Goal: Use online tool/utility: Utilize a website feature to perform a specific function

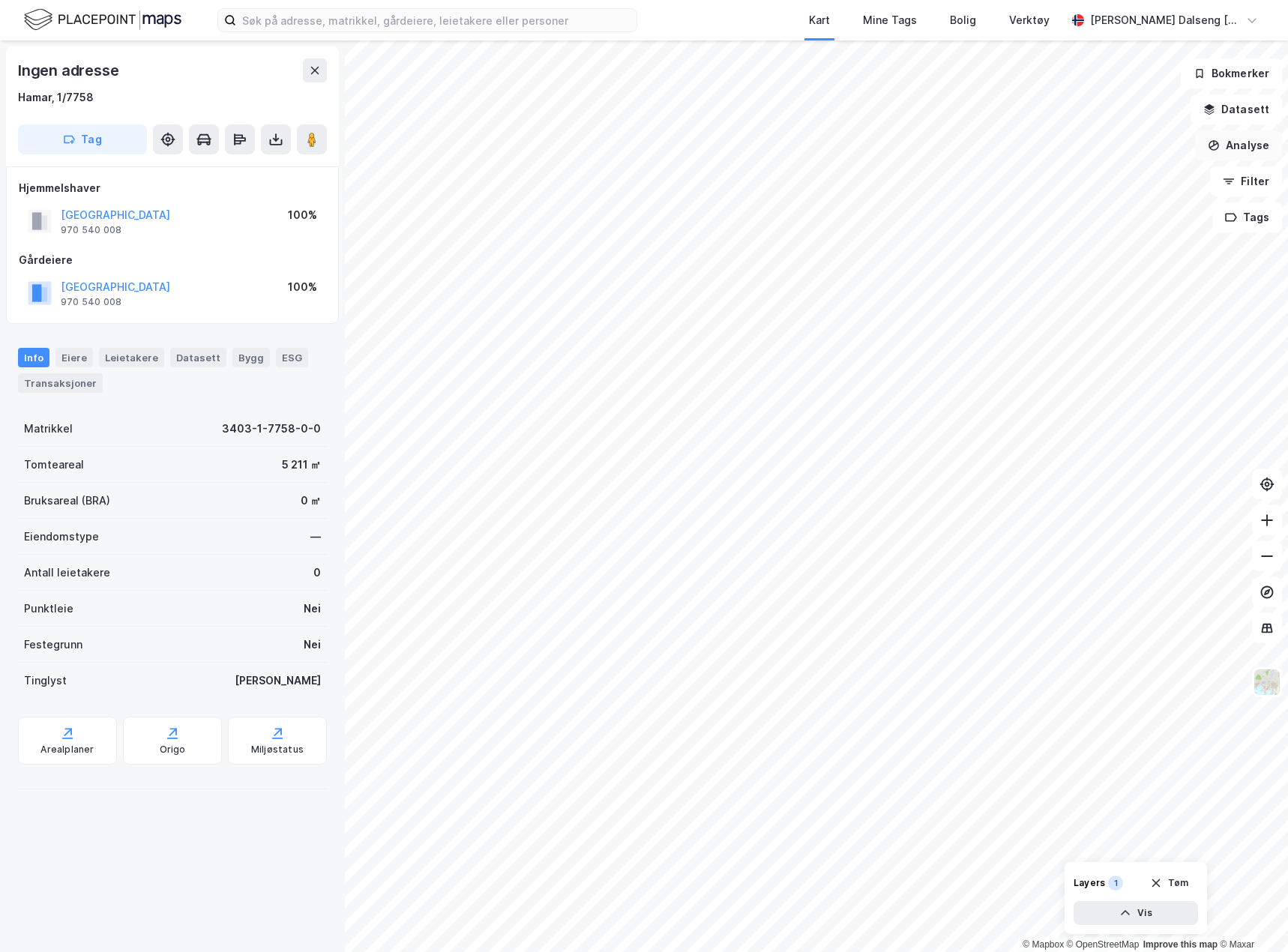
click at [1246, 156] on button "Analyse" at bounding box center [1238, 145] width 87 height 30
click at [1059, 173] on div "Tegn område" at bounding box center [1108, 177] width 131 height 13
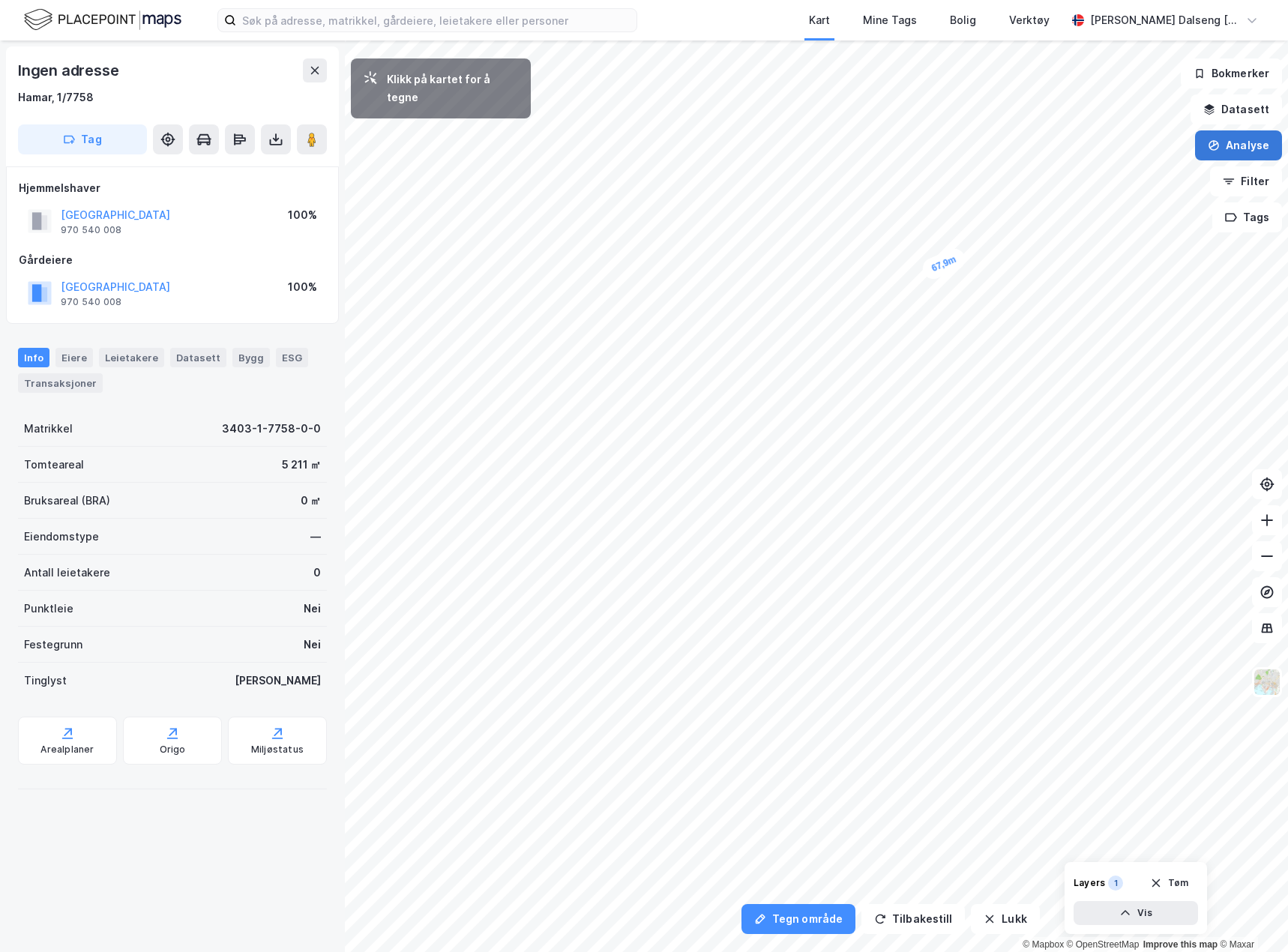
click at [1253, 149] on button "Analyse" at bounding box center [1238, 145] width 87 height 30
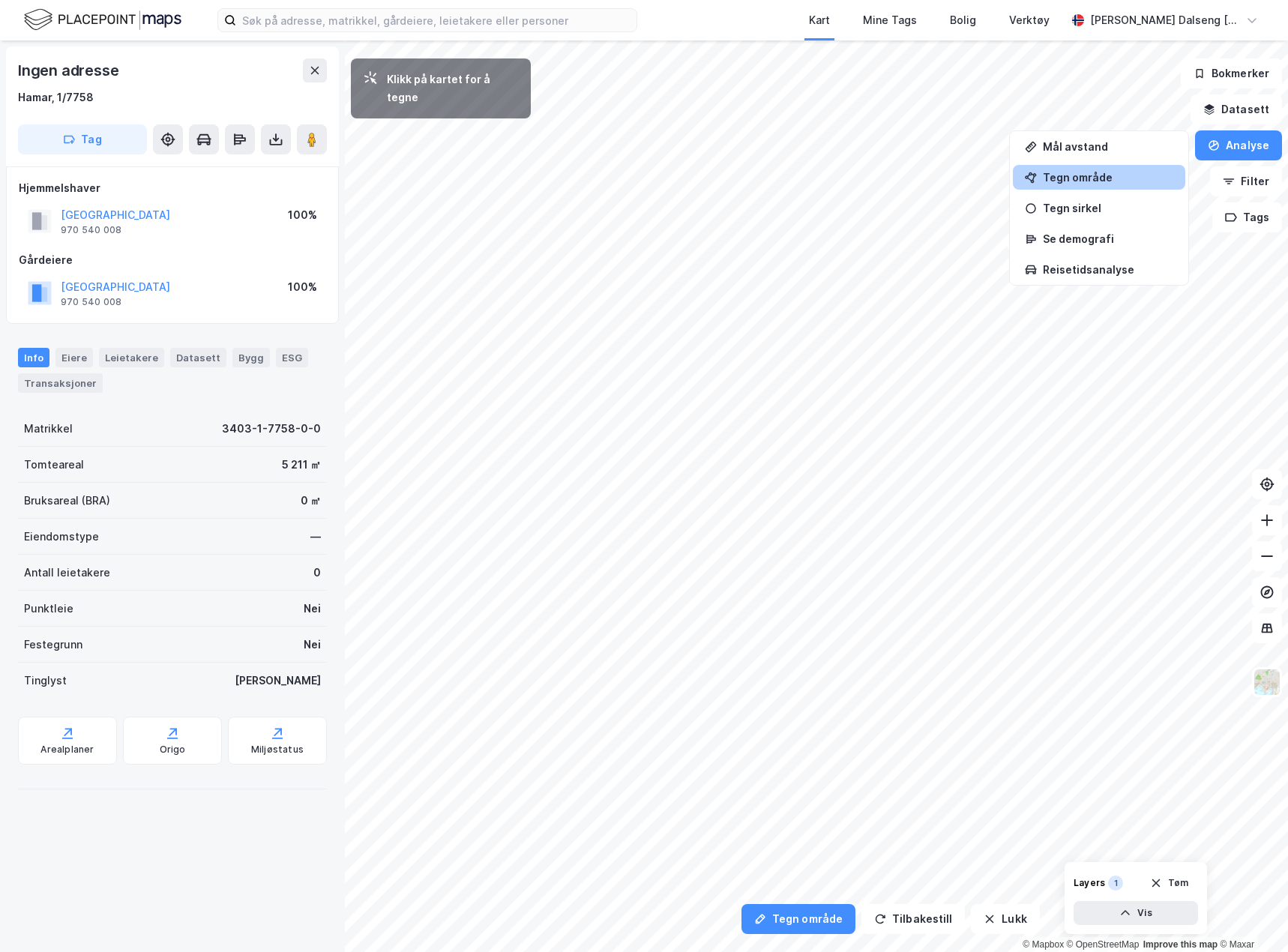
click at [1103, 167] on div "Tegn område" at bounding box center [1098, 177] width 172 height 24
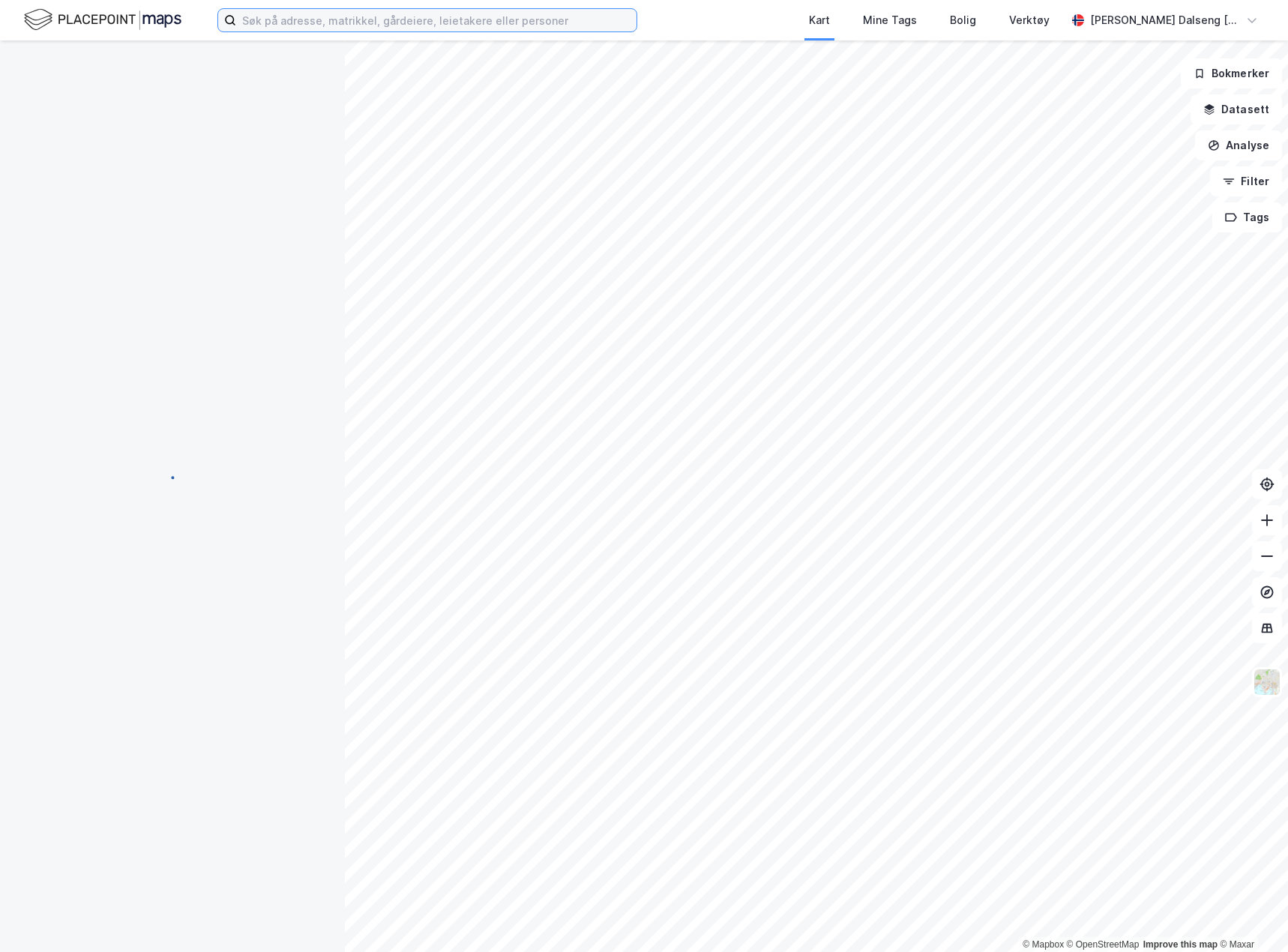
click at [404, 24] on input at bounding box center [436, 20] width 400 height 23
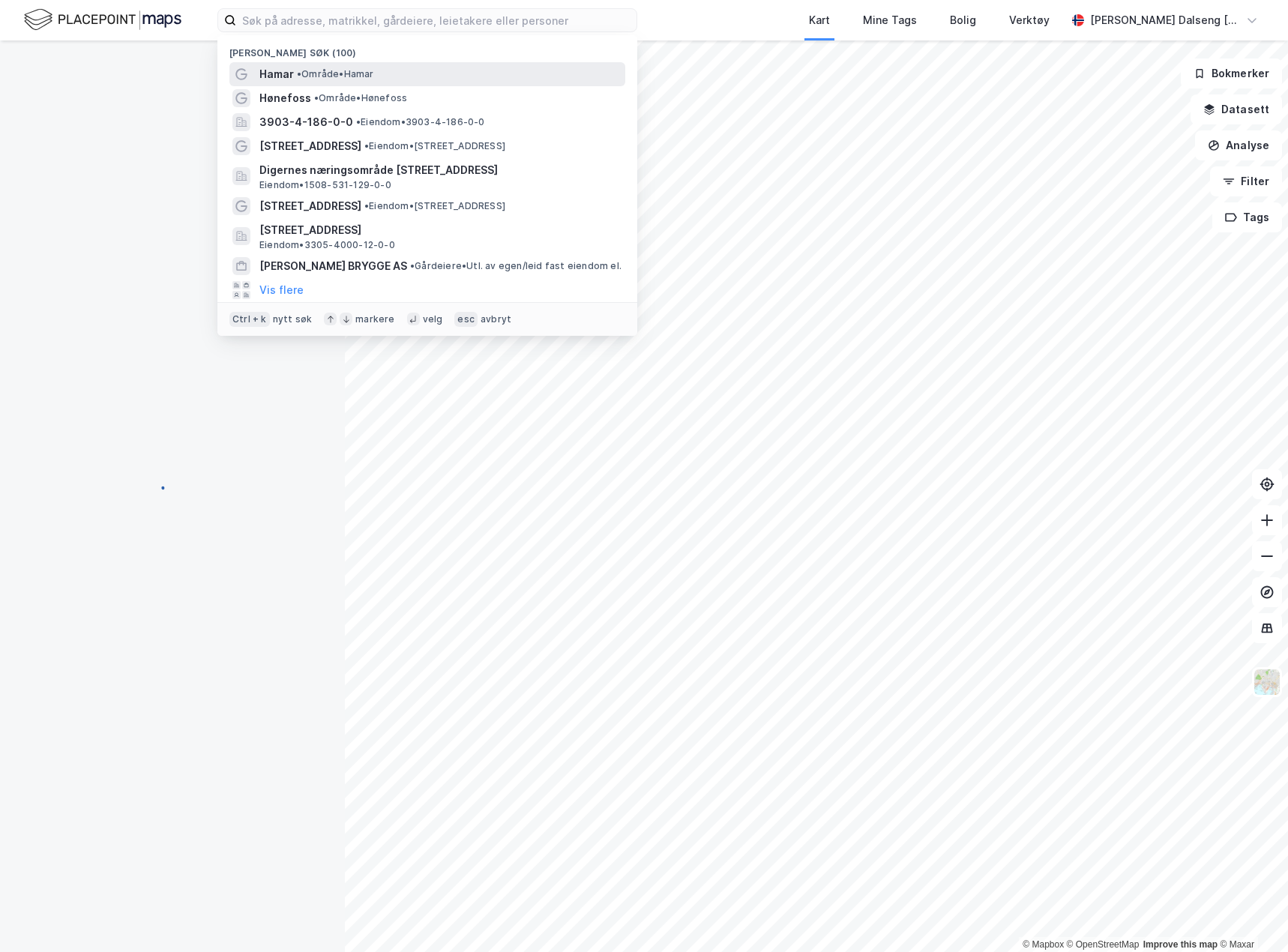
click at [325, 72] on span "• Område • [GEOGRAPHIC_DATA]" at bounding box center [336, 74] width 77 height 12
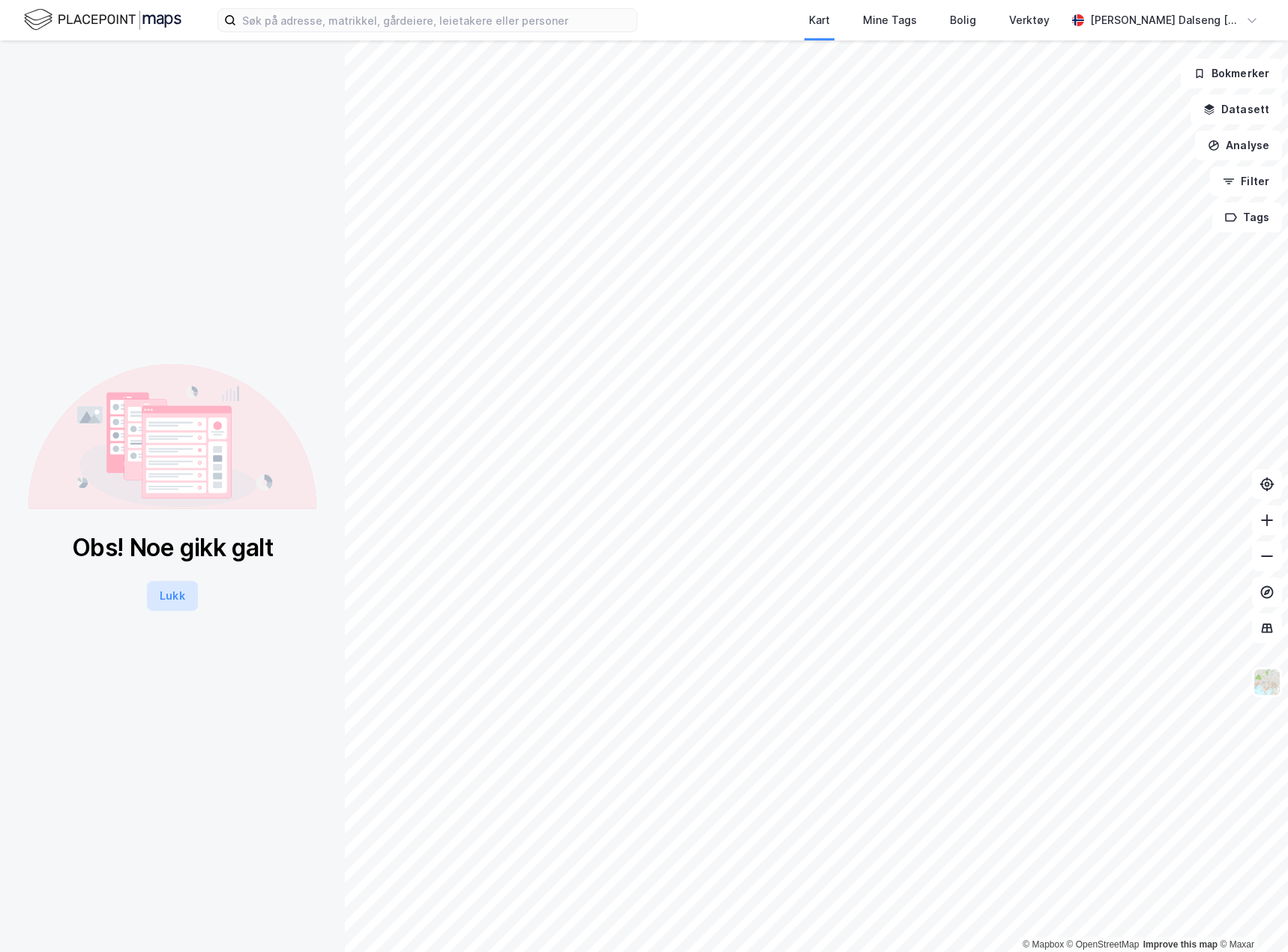
click at [167, 594] on button "Lukk" at bounding box center [172, 596] width 50 height 30
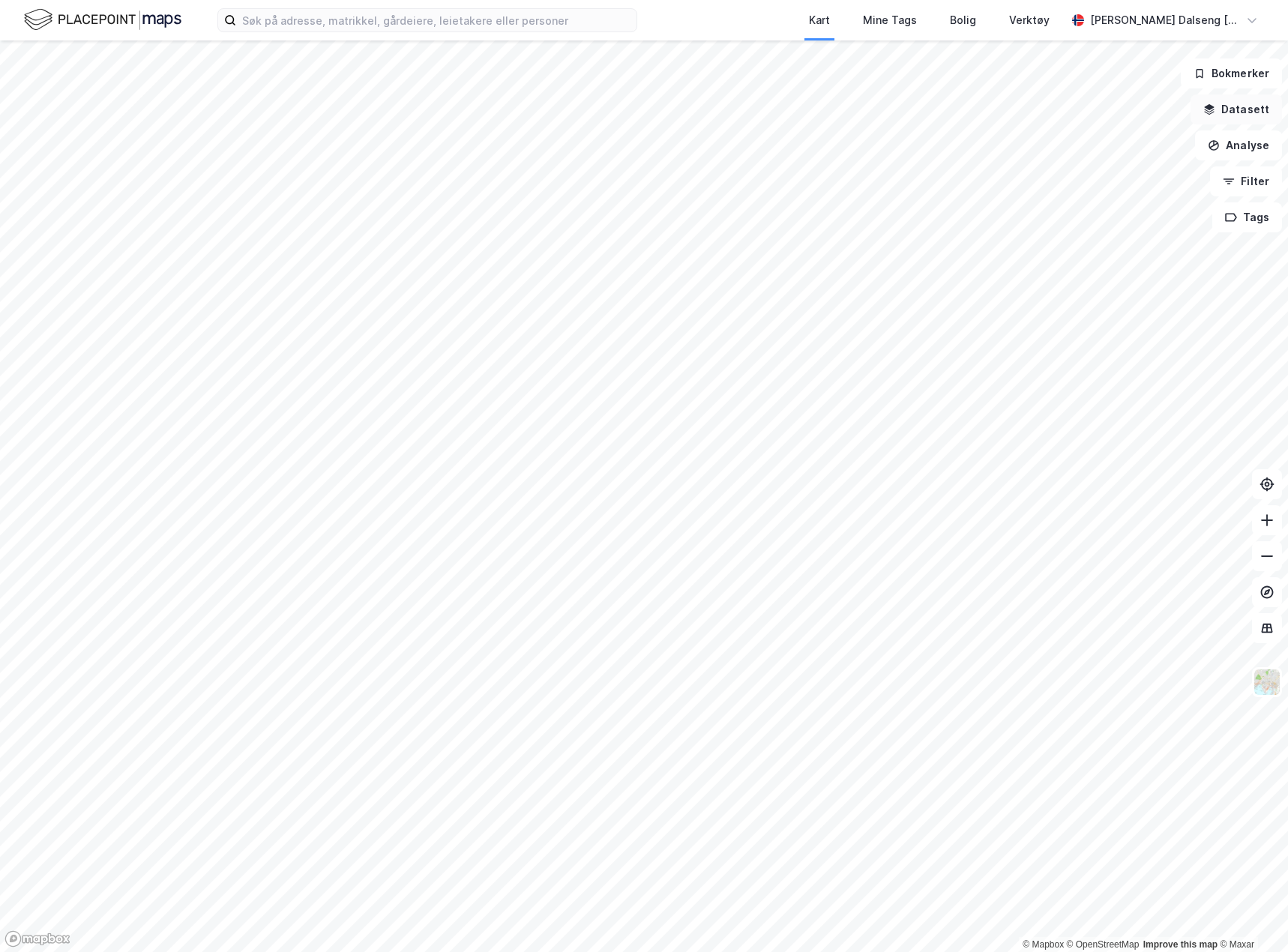
click at [1256, 115] on button "Datasett" at bounding box center [1236, 109] width 91 height 30
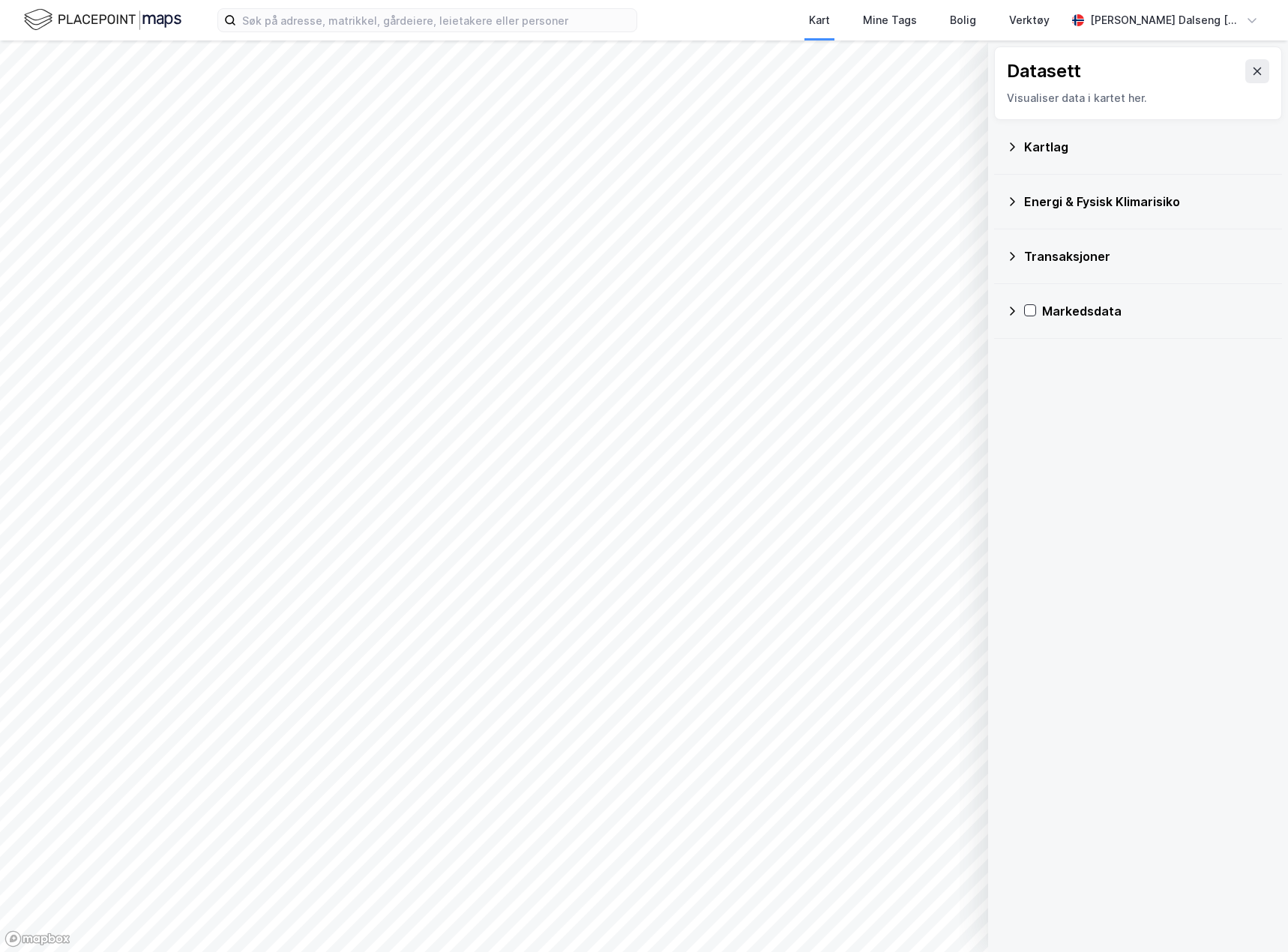
click at [1012, 146] on icon at bounding box center [1011, 146] width 12 height 12
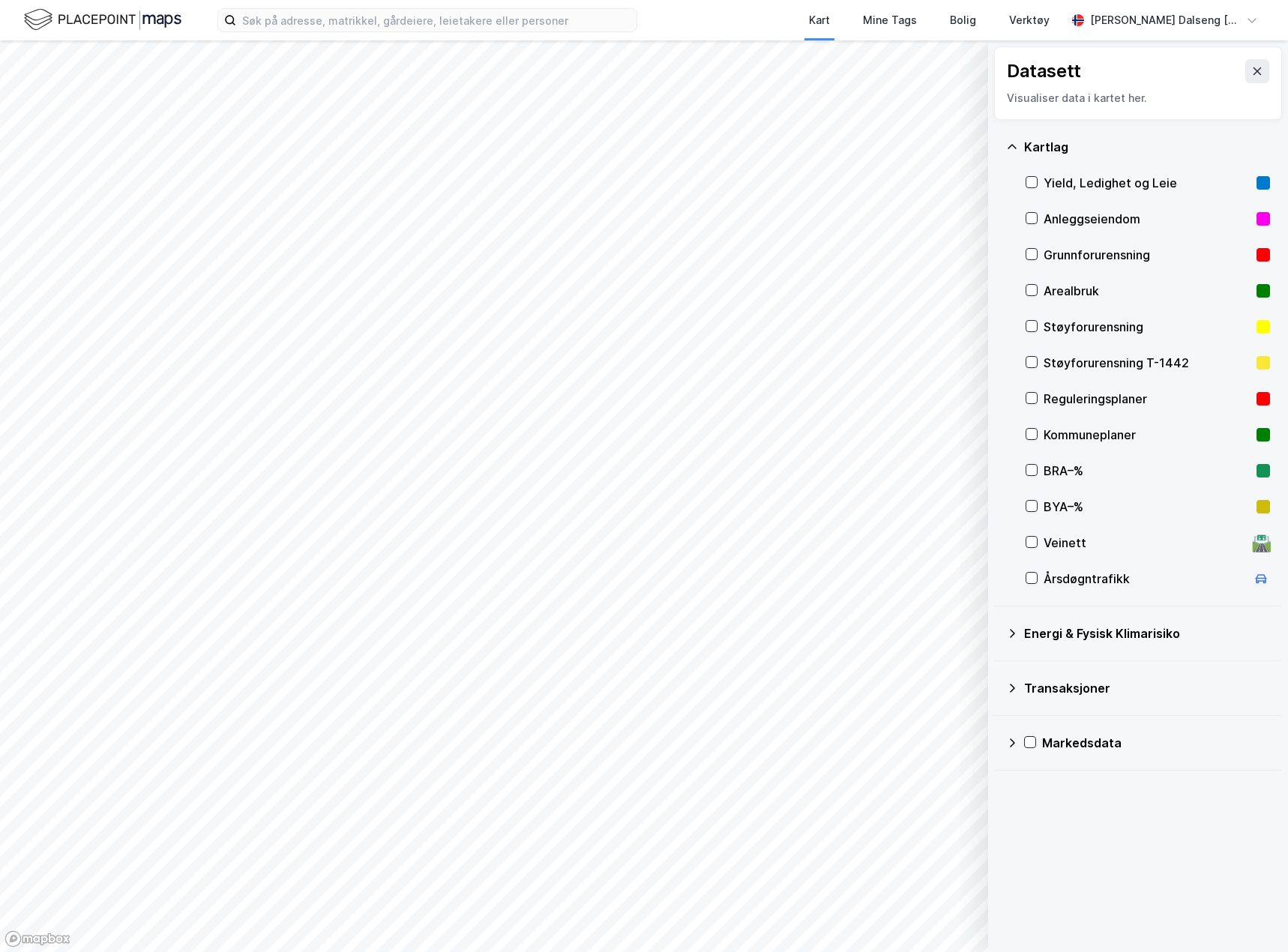
click at [1117, 400] on div "Reguleringsplaner" at bounding box center [1146, 399] width 207 height 18
click at [1251, 70] on icon at bounding box center [1257, 71] width 12 height 12
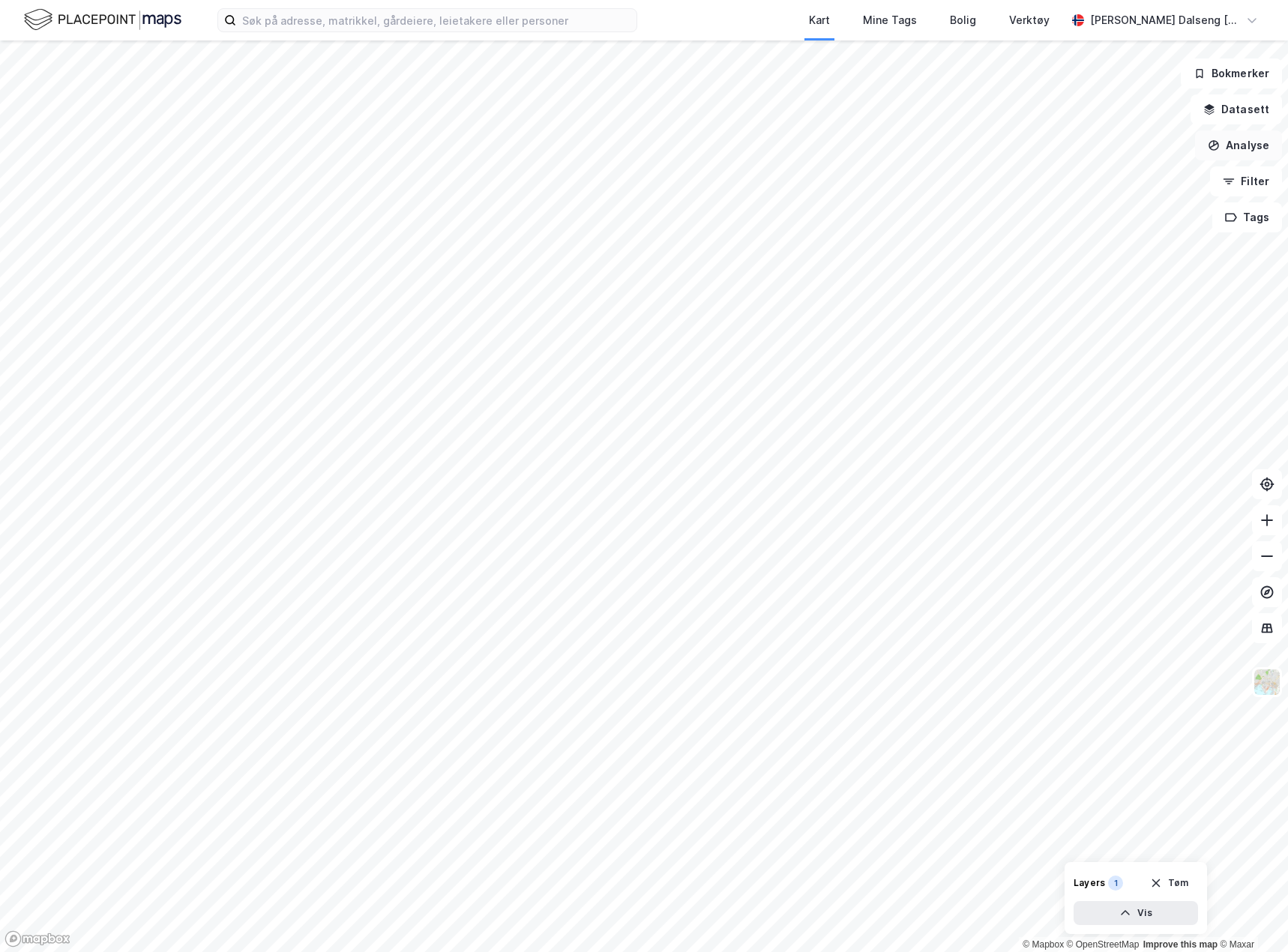
click at [1237, 153] on button "Analyse" at bounding box center [1238, 145] width 87 height 30
click at [1064, 179] on div "Tegn område" at bounding box center [1108, 177] width 131 height 13
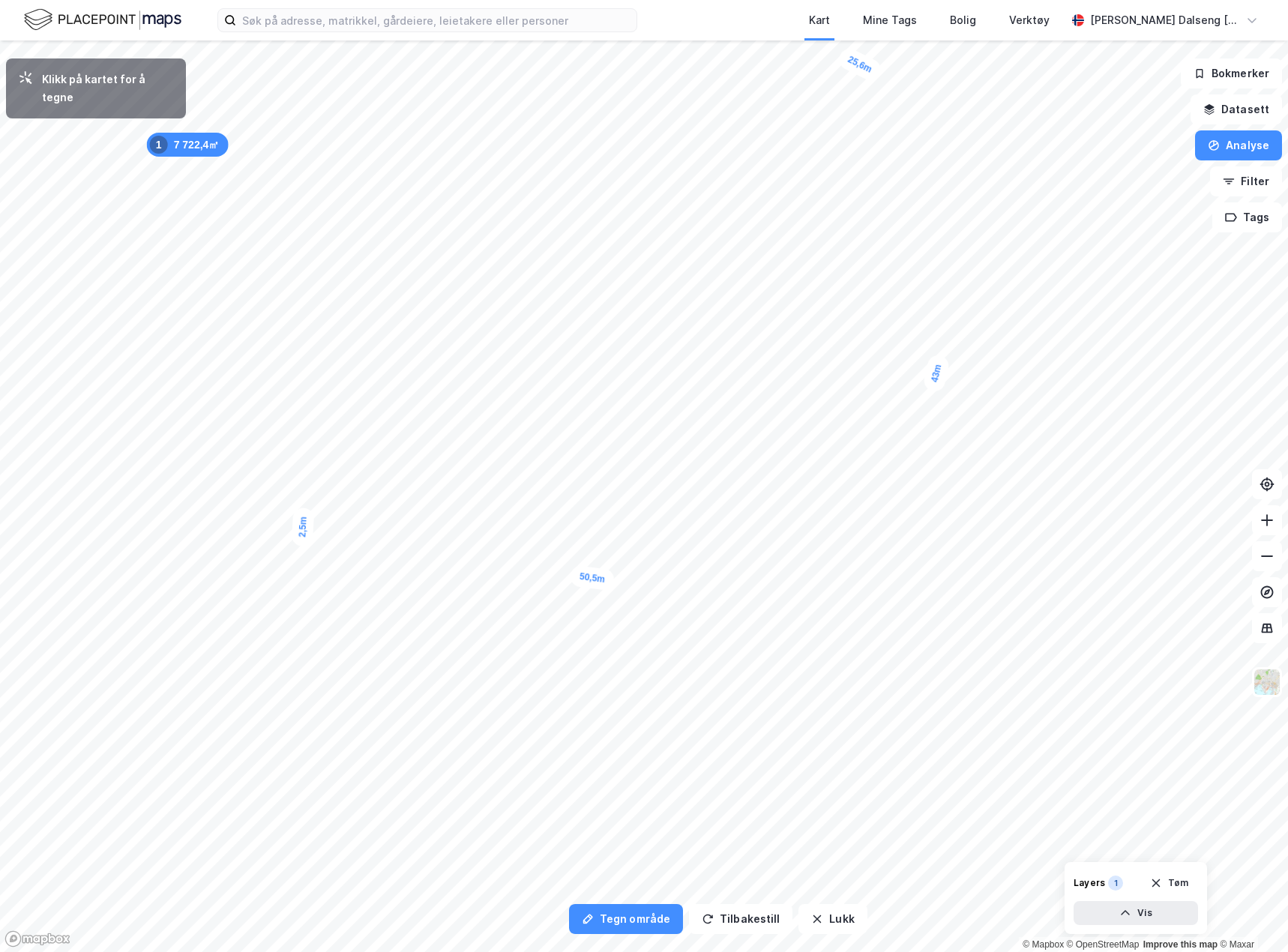
click at [304, 512] on div "2,5m" at bounding box center [304, 527] width 24 height 40
click at [461, 535] on div "2,7m" at bounding box center [460, 551] width 22 height 39
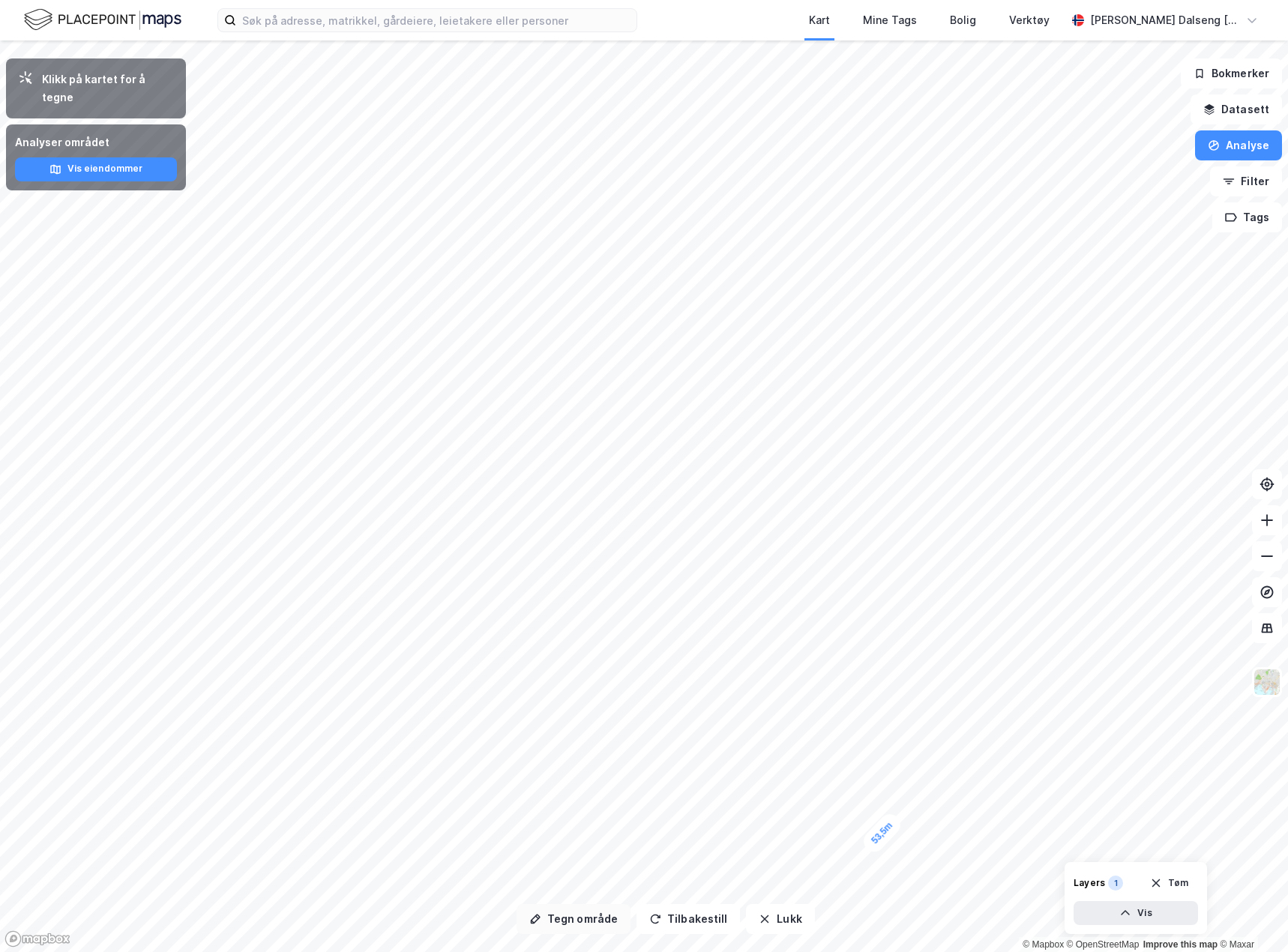
click at [587, 920] on button "Tegn område" at bounding box center [573, 919] width 114 height 30
click at [588, 926] on button "Tegn område" at bounding box center [573, 919] width 114 height 30
click at [609, 915] on button "Tegn område" at bounding box center [573, 919] width 114 height 30
click at [593, 921] on button "Tegn område" at bounding box center [573, 919] width 114 height 30
click at [584, 925] on button "Tegn område" at bounding box center [573, 919] width 114 height 30
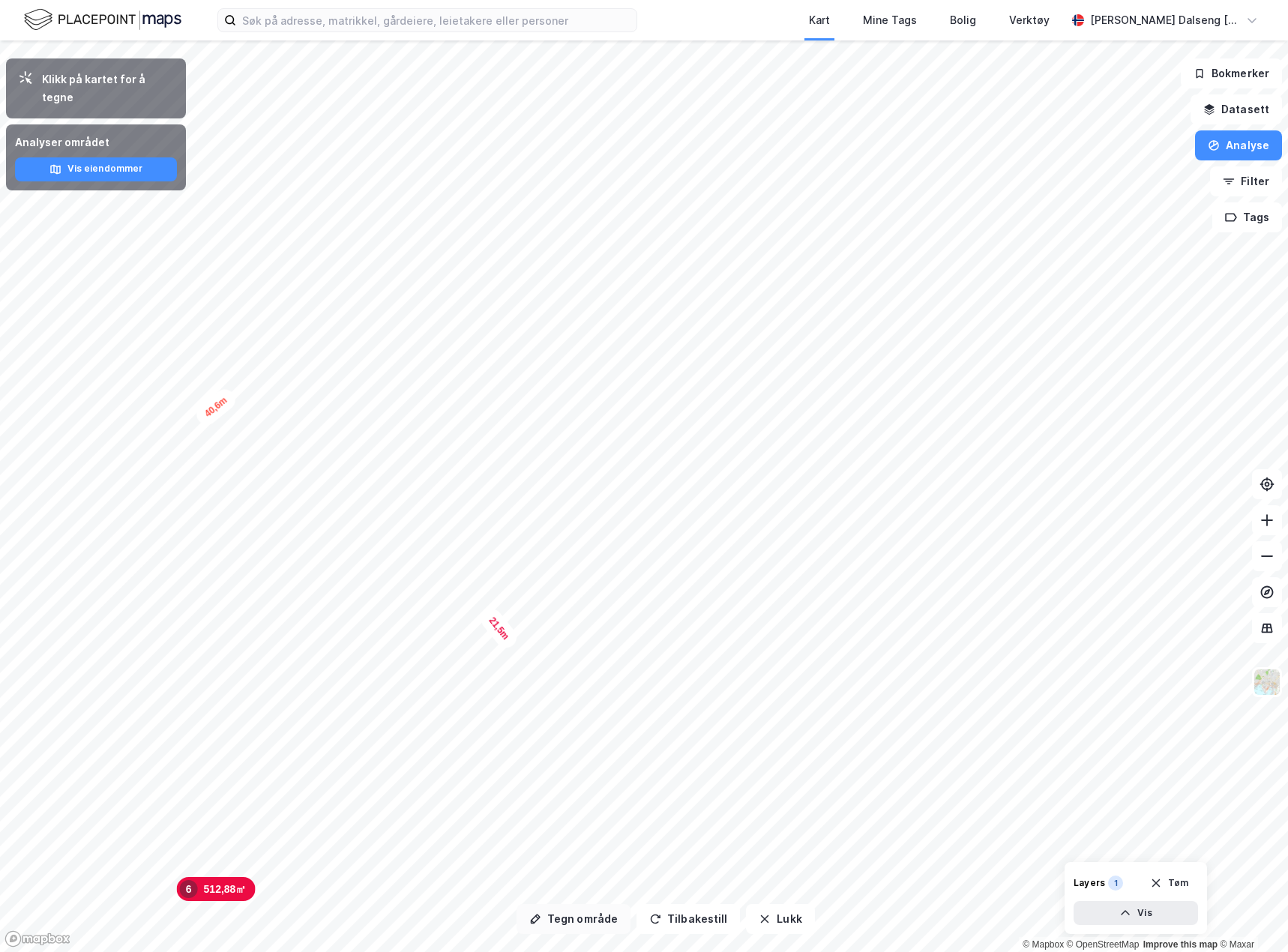
click at [572, 924] on button "Tegn område" at bounding box center [573, 919] width 114 height 30
click at [572, 921] on button "Tegn område" at bounding box center [573, 919] width 114 height 30
click at [317, 951] on html "Kart Mine Tags [PERSON_NAME] Verktøy [PERSON_NAME] Dalseng [PERSON_NAME] Tegn o…" at bounding box center [644, 476] width 1288 height 952
click at [583, 915] on button "Tegn område" at bounding box center [573, 919] width 114 height 30
click at [786, 16] on div "Kart Mine Tags [PERSON_NAME] Verktøy [PERSON_NAME] Dalseng [PERSON_NAME] Tegn o…" at bounding box center [644, 476] width 1288 height 952
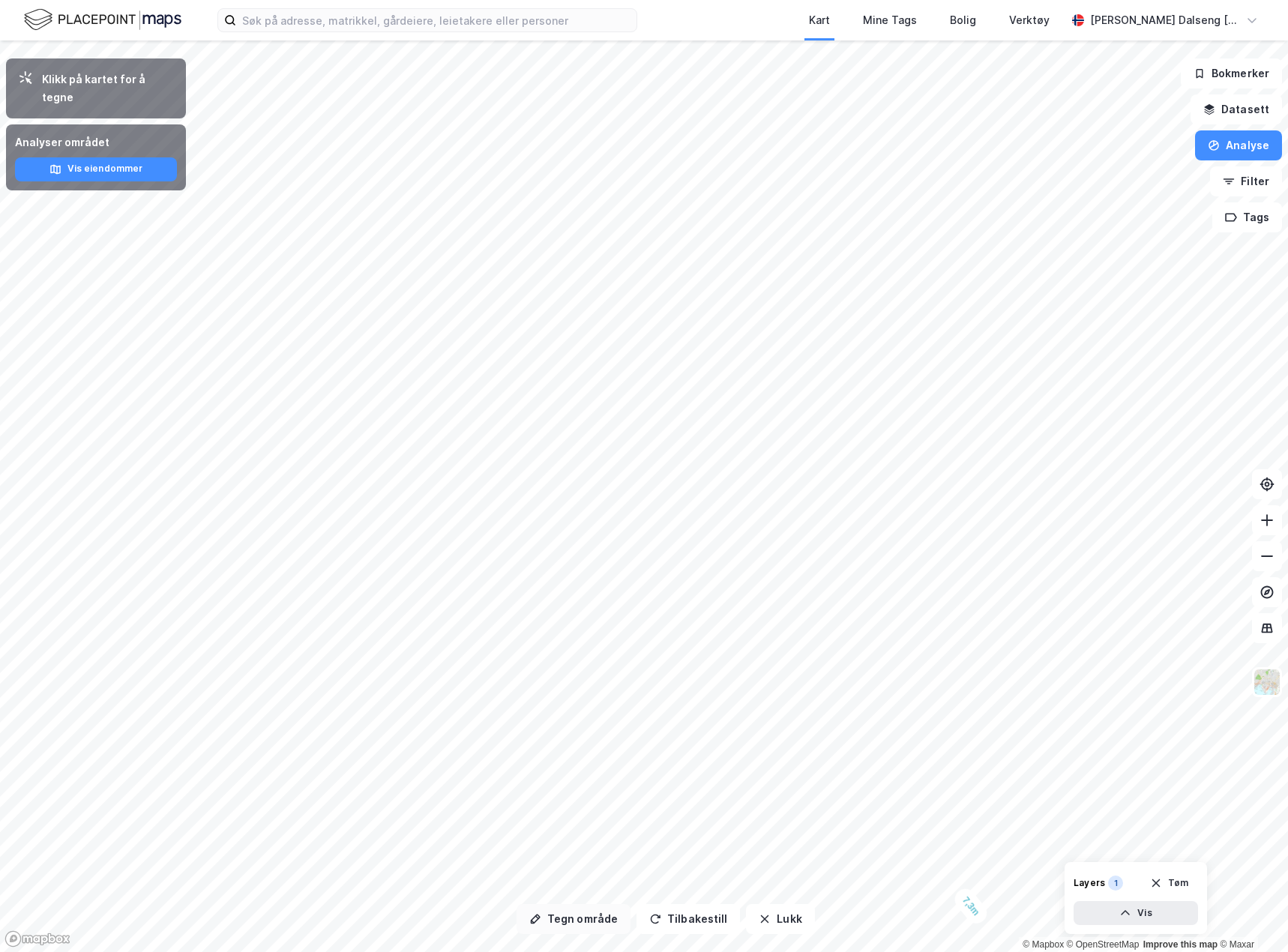
click at [578, 928] on button "Tegn område" at bounding box center [573, 919] width 114 height 30
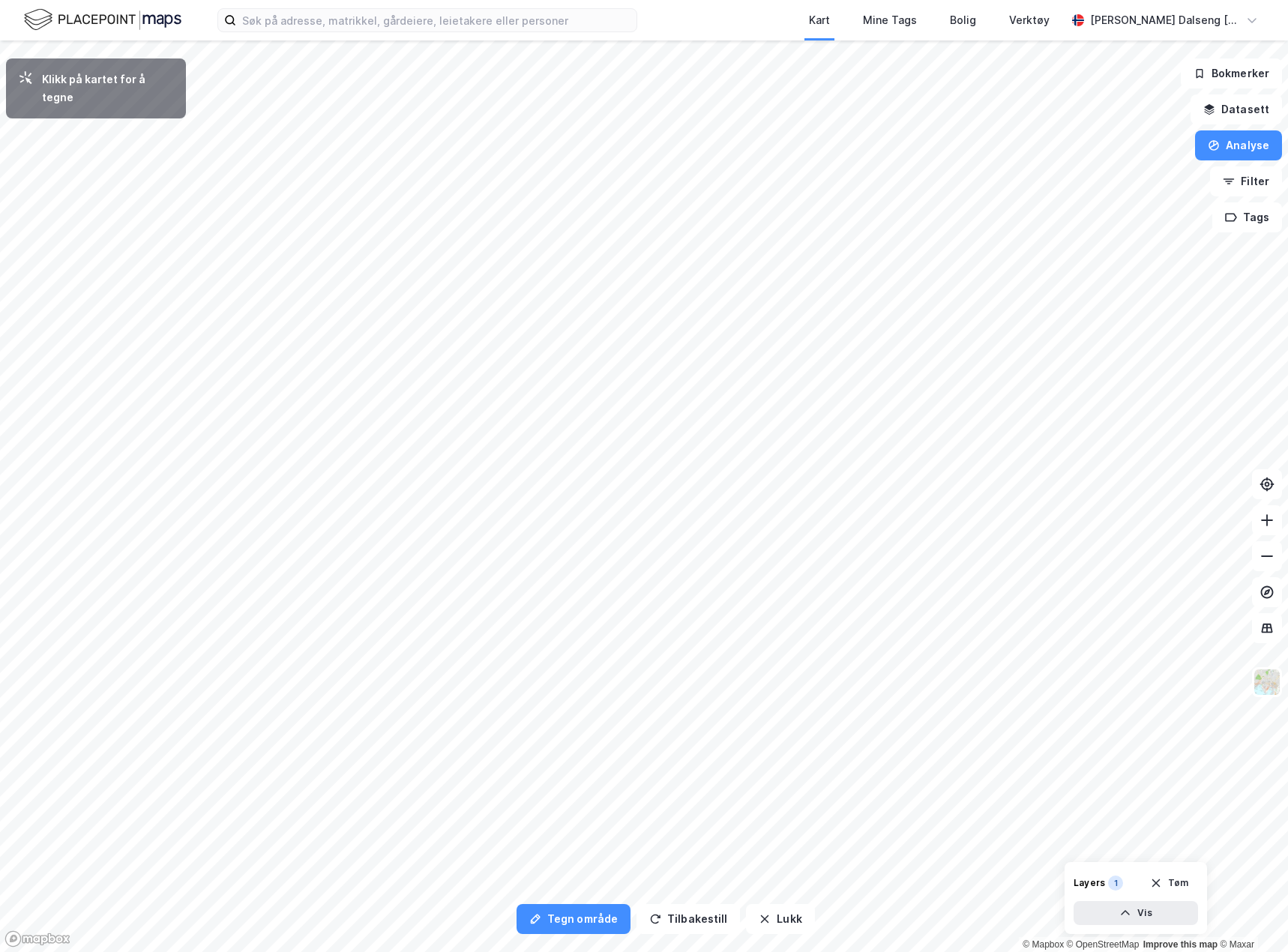
click at [1116, 903] on div "Tegn område Tilbakestill Lukk Klikk på kartet for å tegne 7 715,25㎡ 1 2 792,36㎡…" at bounding box center [644, 495] width 1288 height 911
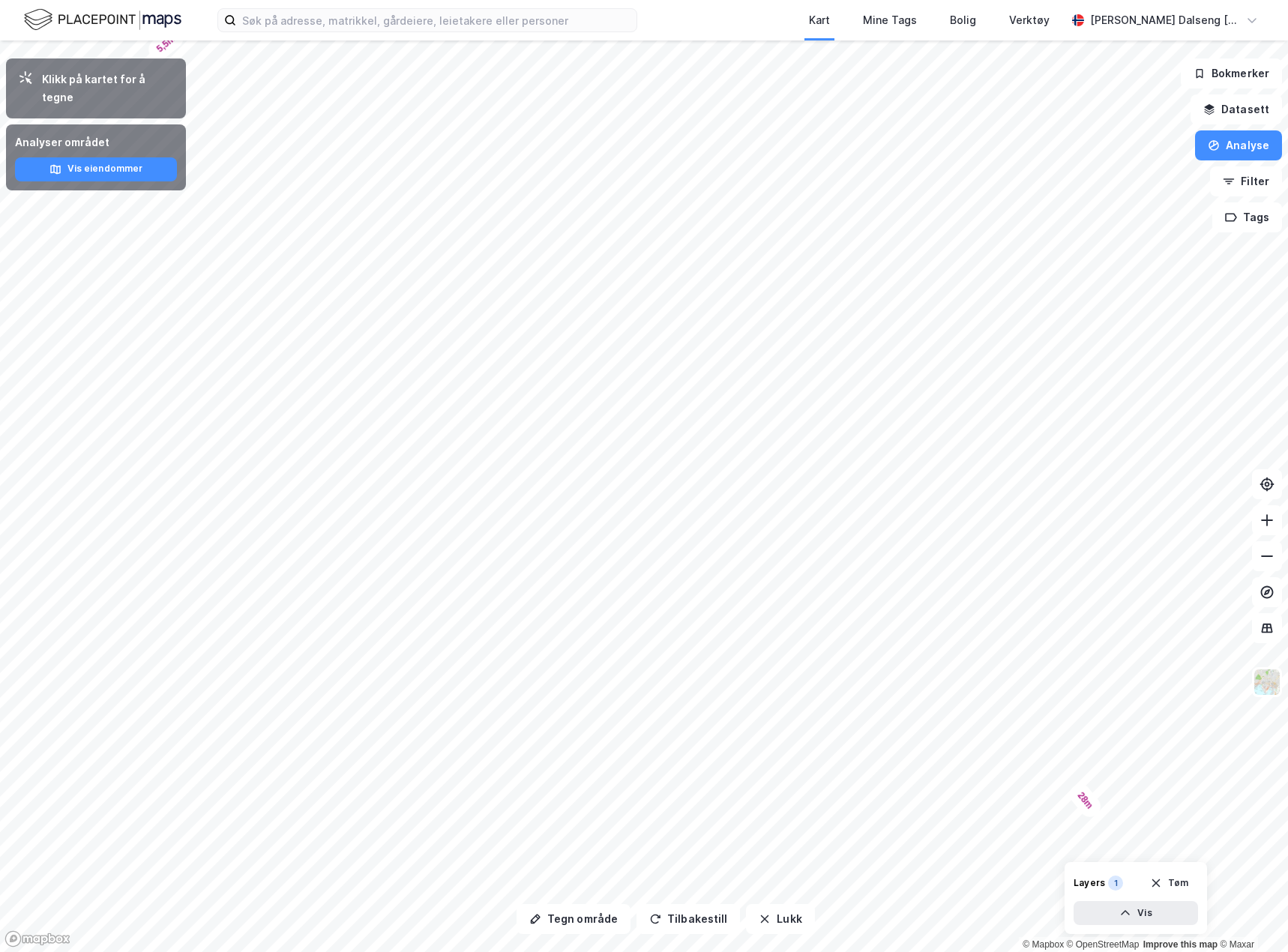
click at [730, 0] on html "Kart Mine Tags Bolig Verktøy Teodor Dalseng Hagen Tegn område Tilbakestill Lukk…" at bounding box center [644, 476] width 1288 height 952
click at [574, 921] on button "Tegn område" at bounding box center [573, 919] width 114 height 30
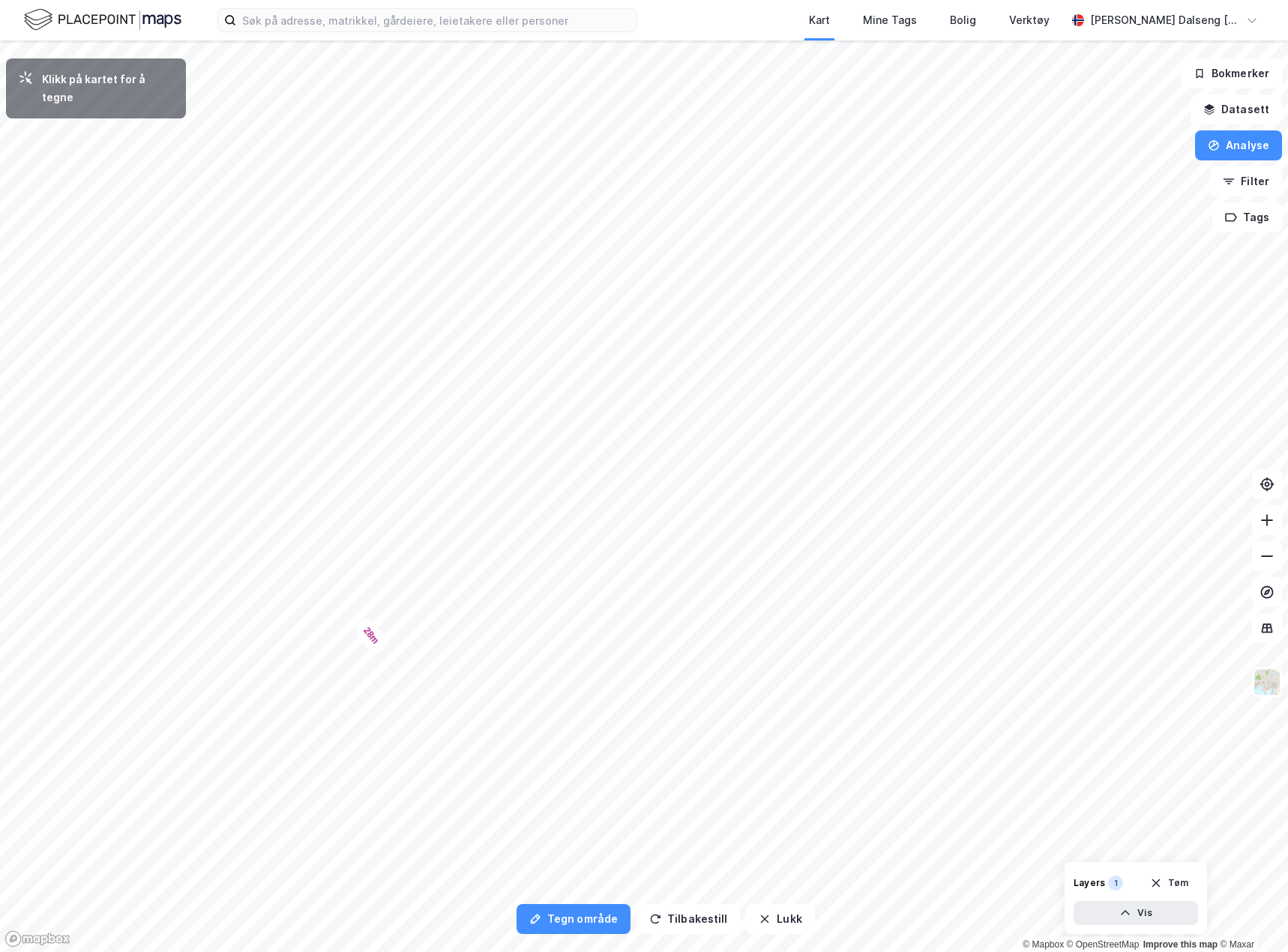
click at [977, 951] on html "Kart Mine Tags Bolig Verktøy Teodor Dalseng Hagen Tegn område Tilbakestill Lukk…" at bounding box center [644, 476] width 1288 height 952
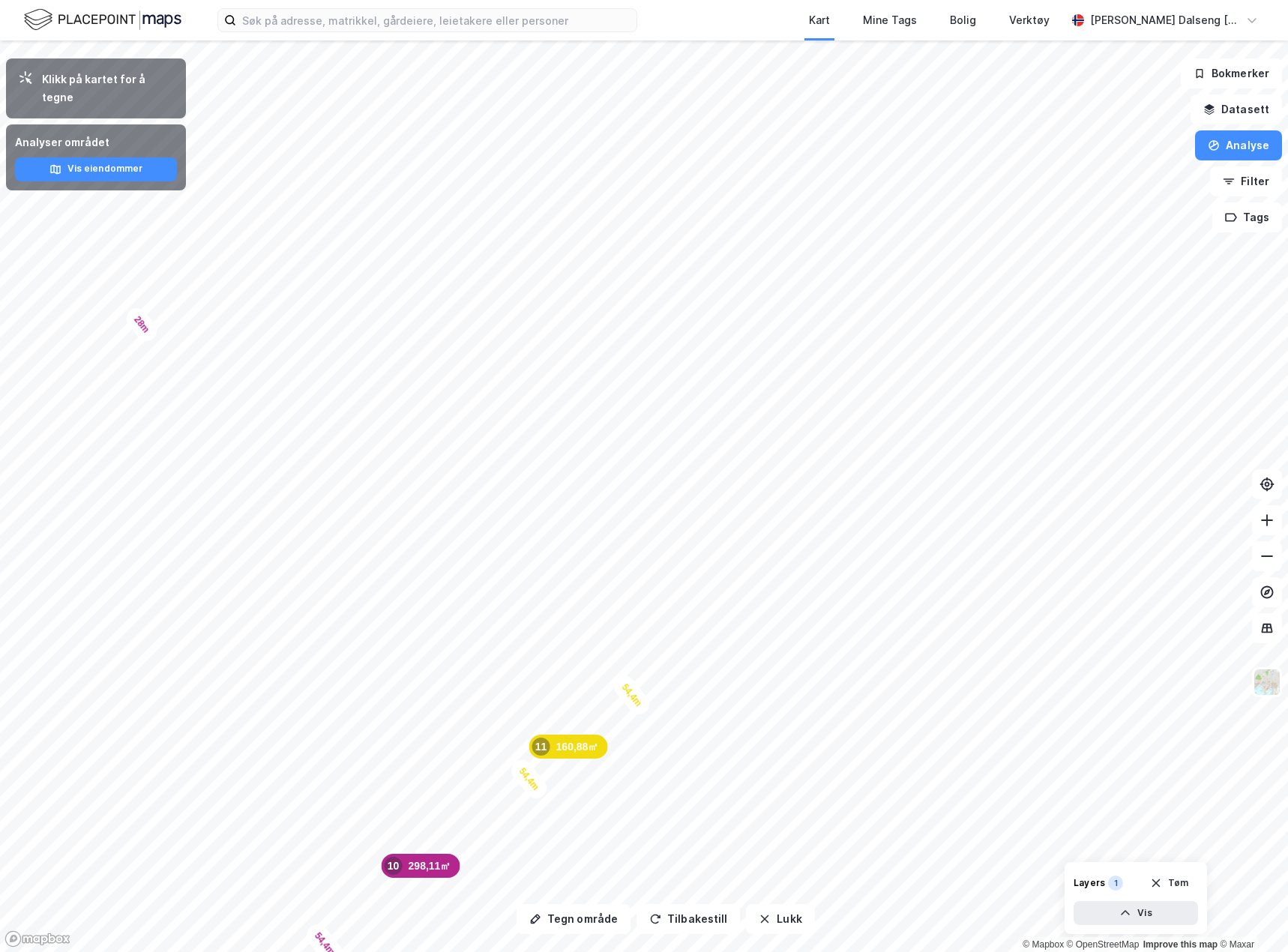
click at [1117, 862] on div "Tegn område Tilbakestill Lukk Klikk på kartet for å tegne Analyser området Vis …" at bounding box center [644, 495] width 1288 height 911
click at [576, 915] on button "Tegn område" at bounding box center [573, 919] width 114 height 30
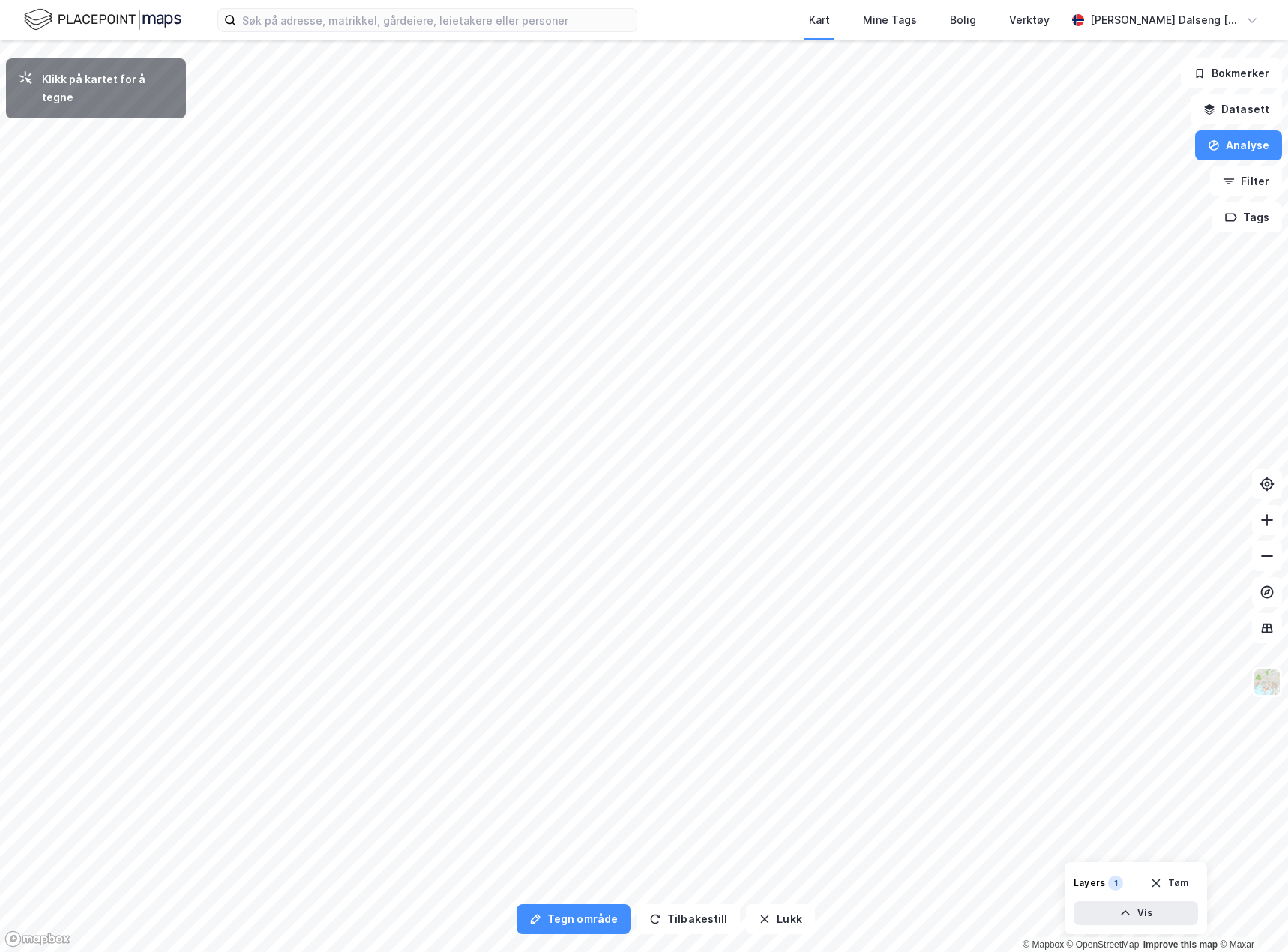
click at [996, 951] on html "Kart Mine Tags Bolig Verktøy Teodor Dalseng Hagen Tegn område Tilbakestill Lukk…" at bounding box center [644, 476] width 1288 height 952
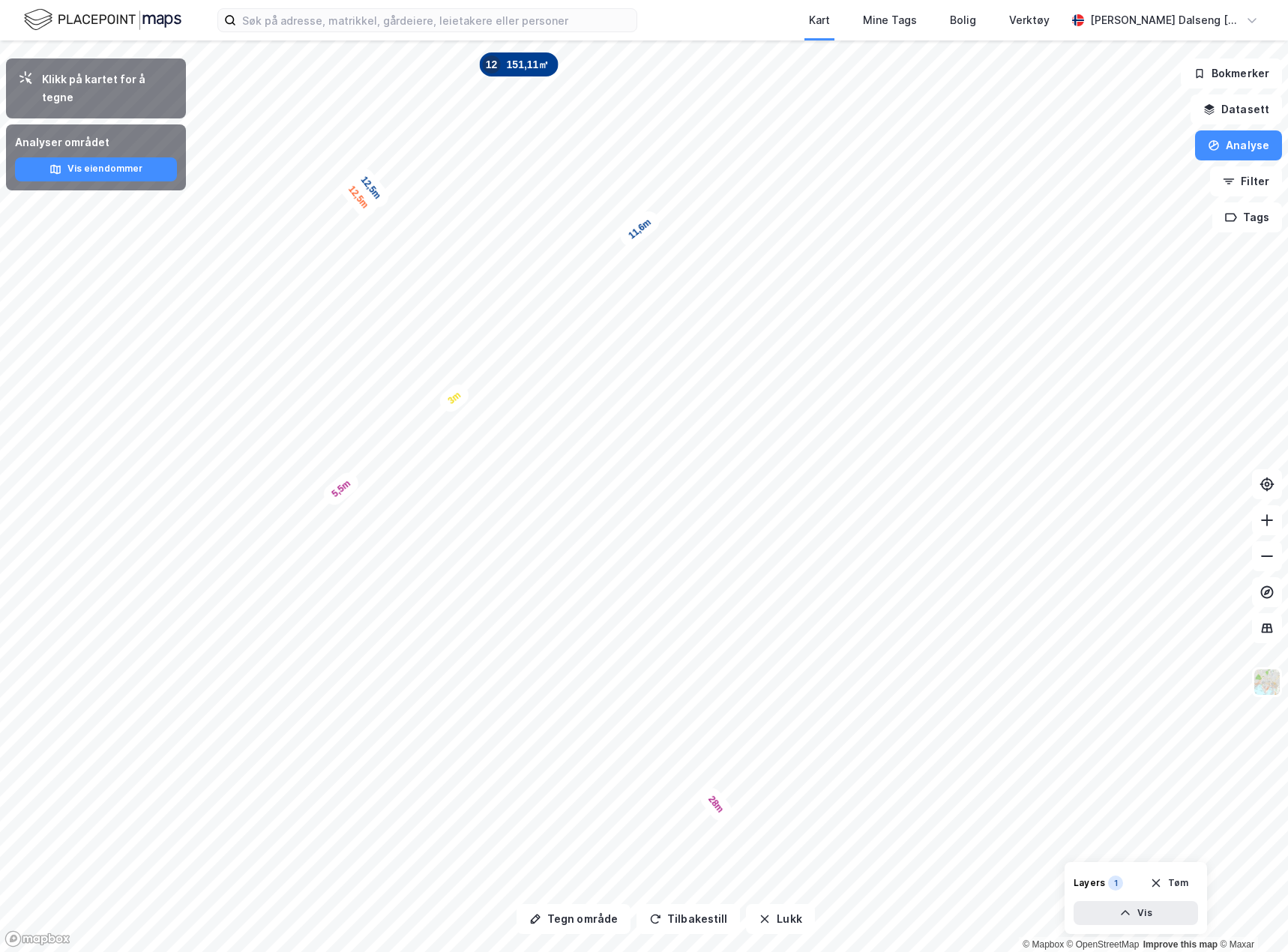
click at [780, 0] on html "Kart Mine Tags Bolig Verktøy Teodor Dalseng Hagen Tegn område Tilbakestill Lukk…" at bounding box center [644, 476] width 1288 height 952
click at [568, 927] on button "Tegn område" at bounding box center [573, 919] width 114 height 30
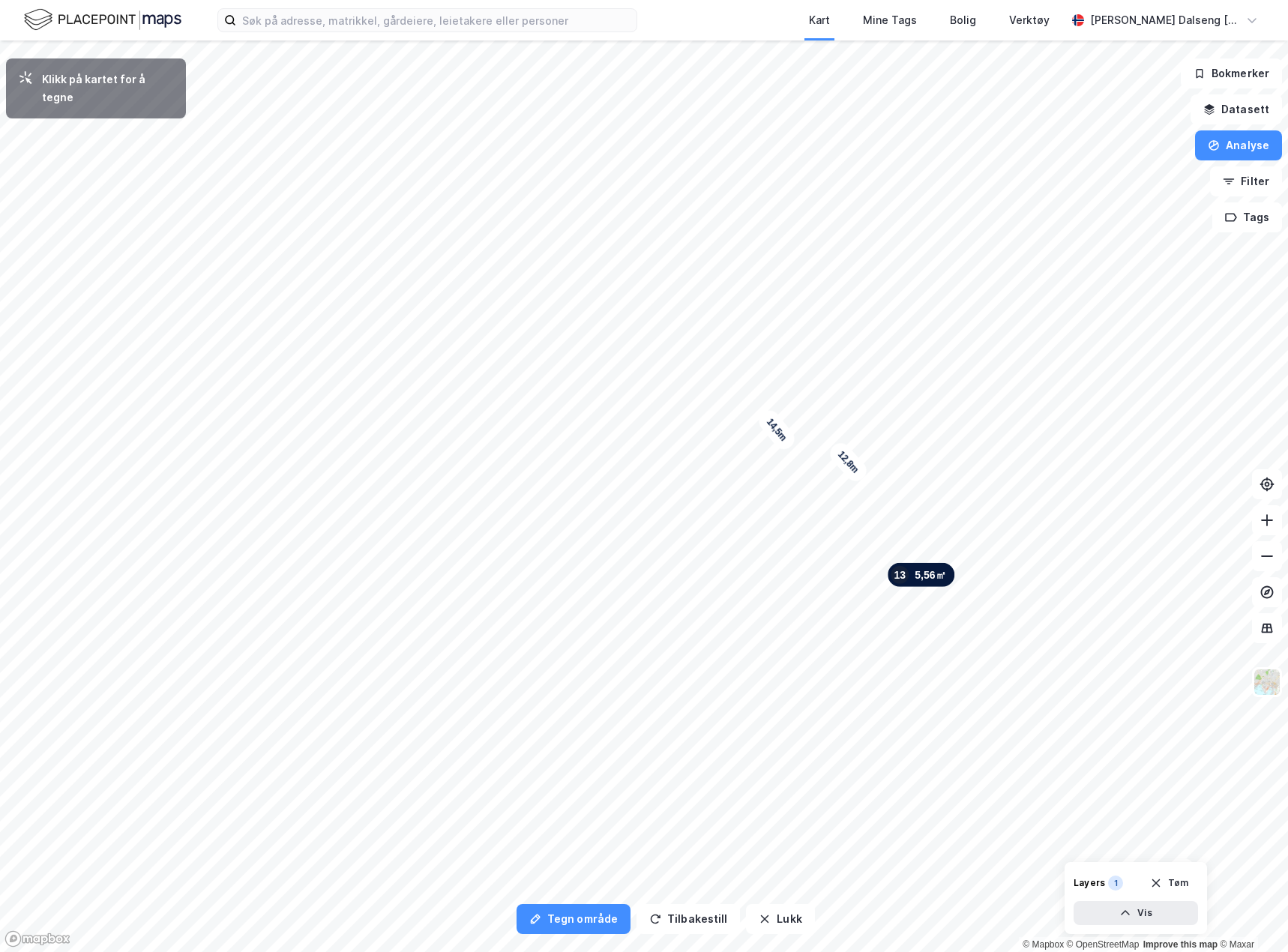
click at [366, 0] on html "Kart Mine Tags Bolig Verktøy Teodor Dalseng Hagen Tegn område Tilbakestill Lukk…" at bounding box center [644, 476] width 1288 height 952
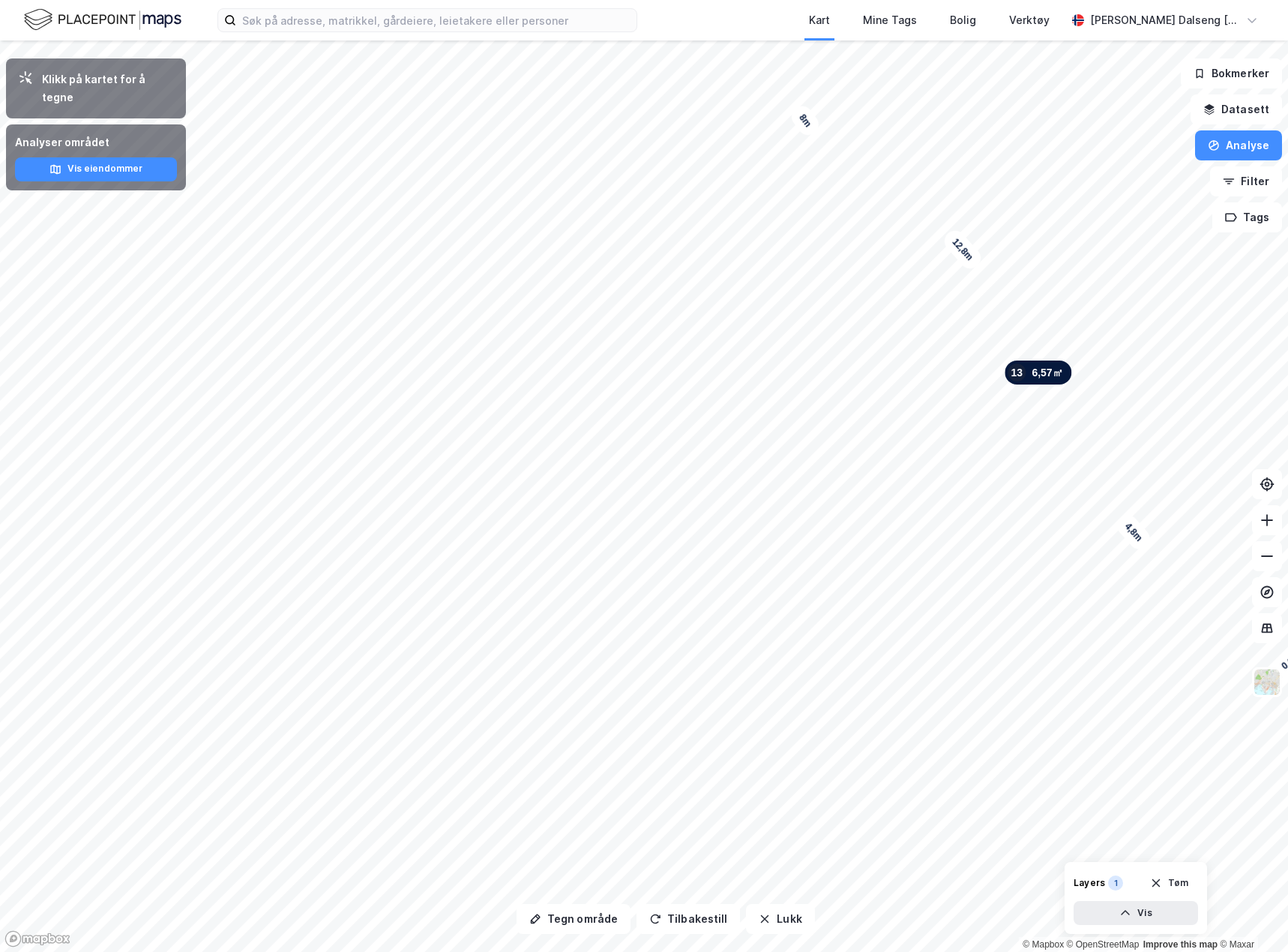
click at [1010, 380] on div "13" at bounding box center [1016, 372] width 18 height 18
click at [577, 925] on button "Tegn område" at bounding box center [573, 919] width 114 height 30
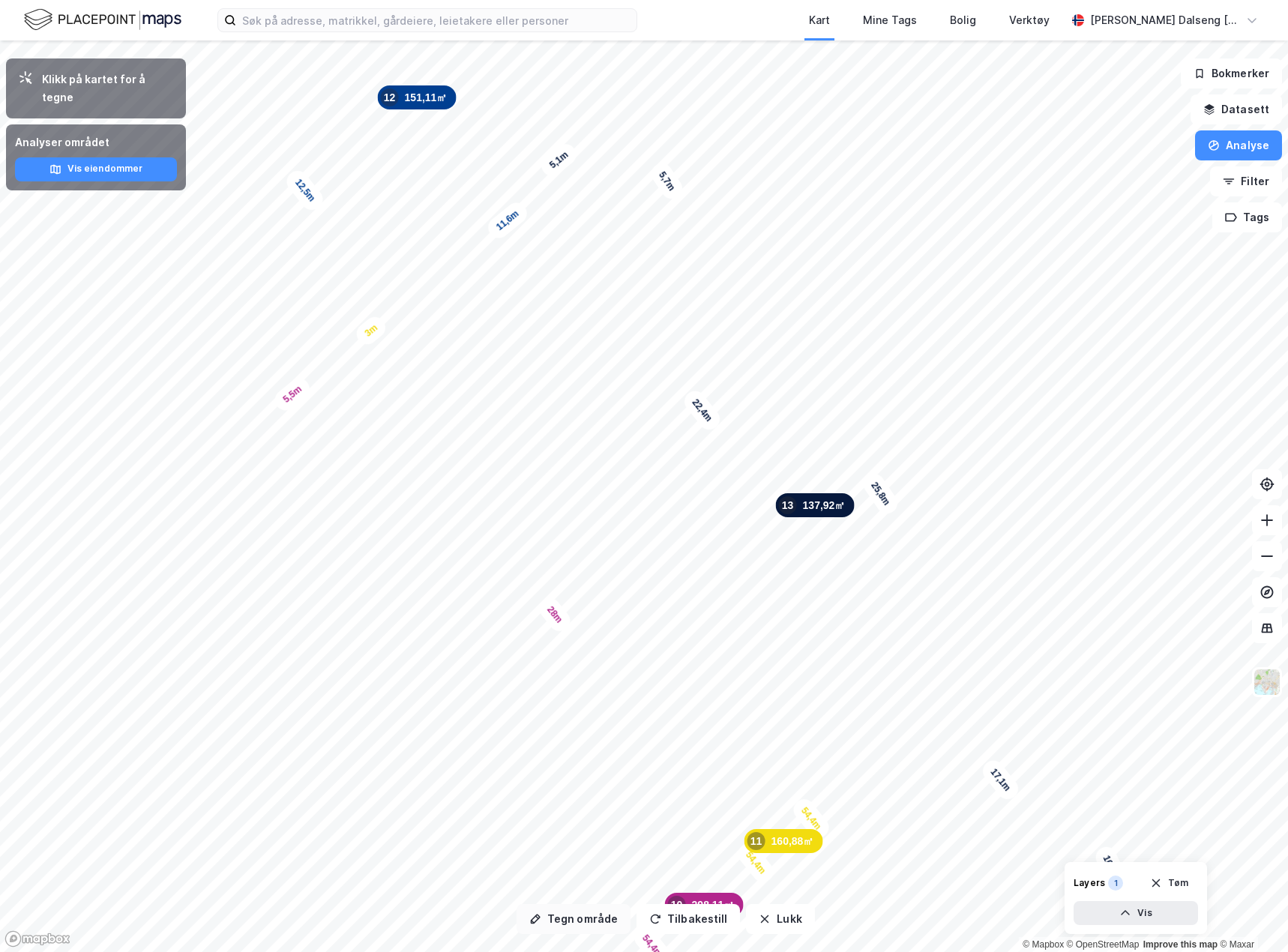
click at [572, 915] on button "Tegn område" at bounding box center [573, 919] width 114 height 30
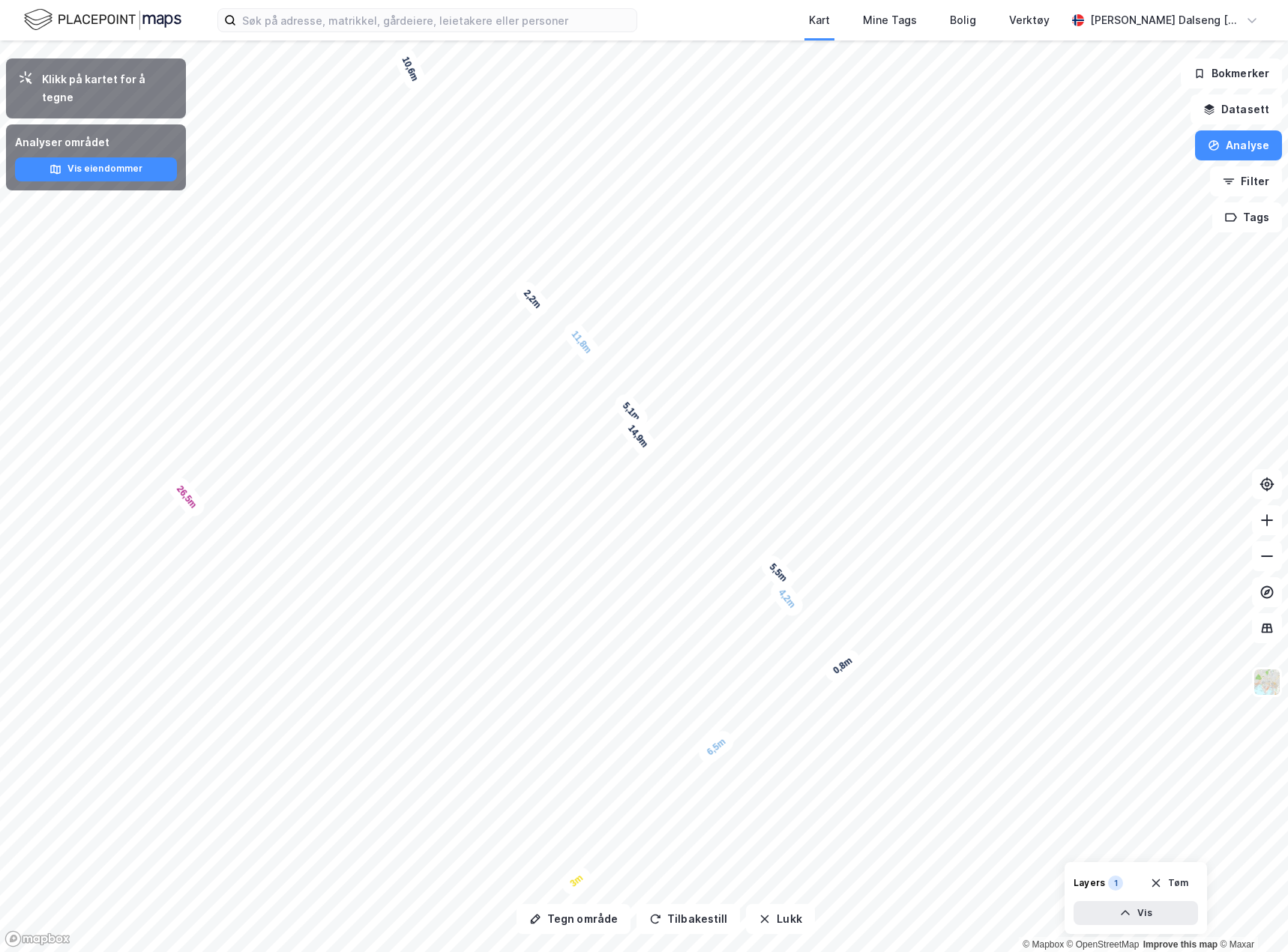
click at [975, 951] on html "Kart Mine Tags Bolig Verktøy Teodor Dalseng Hagen Tegn område Tilbakestill Lukk…" at bounding box center [644, 476] width 1288 height 952
click at [568, 921] on button "Tegn område" at bounding box center [573, 919] width 114 height 30
click at [575, 932] on button "Tegn område" at bounding box center [573, 919] width 114 height 30
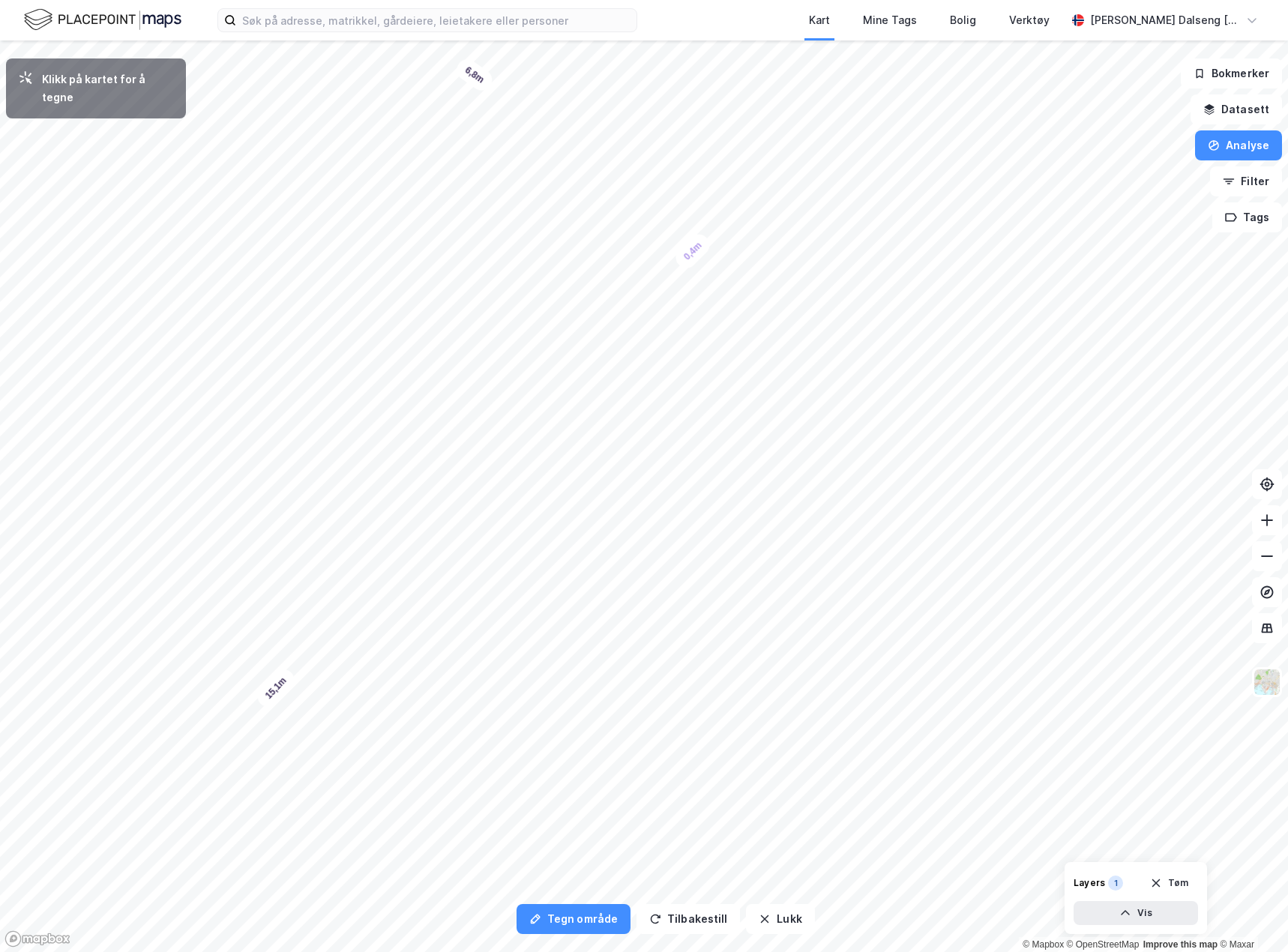
click at [705, 238] on div "0,4m" at bounding box center [692, 251] width 42 height 42
click at [1065, 899] on div "Tegn område Tilbakestill Lukk Klikk på kartet for å tegne 7 715,25㎡ 1 2 792,36㎡…" at bounding box center [644, 495] width 1288 height 911
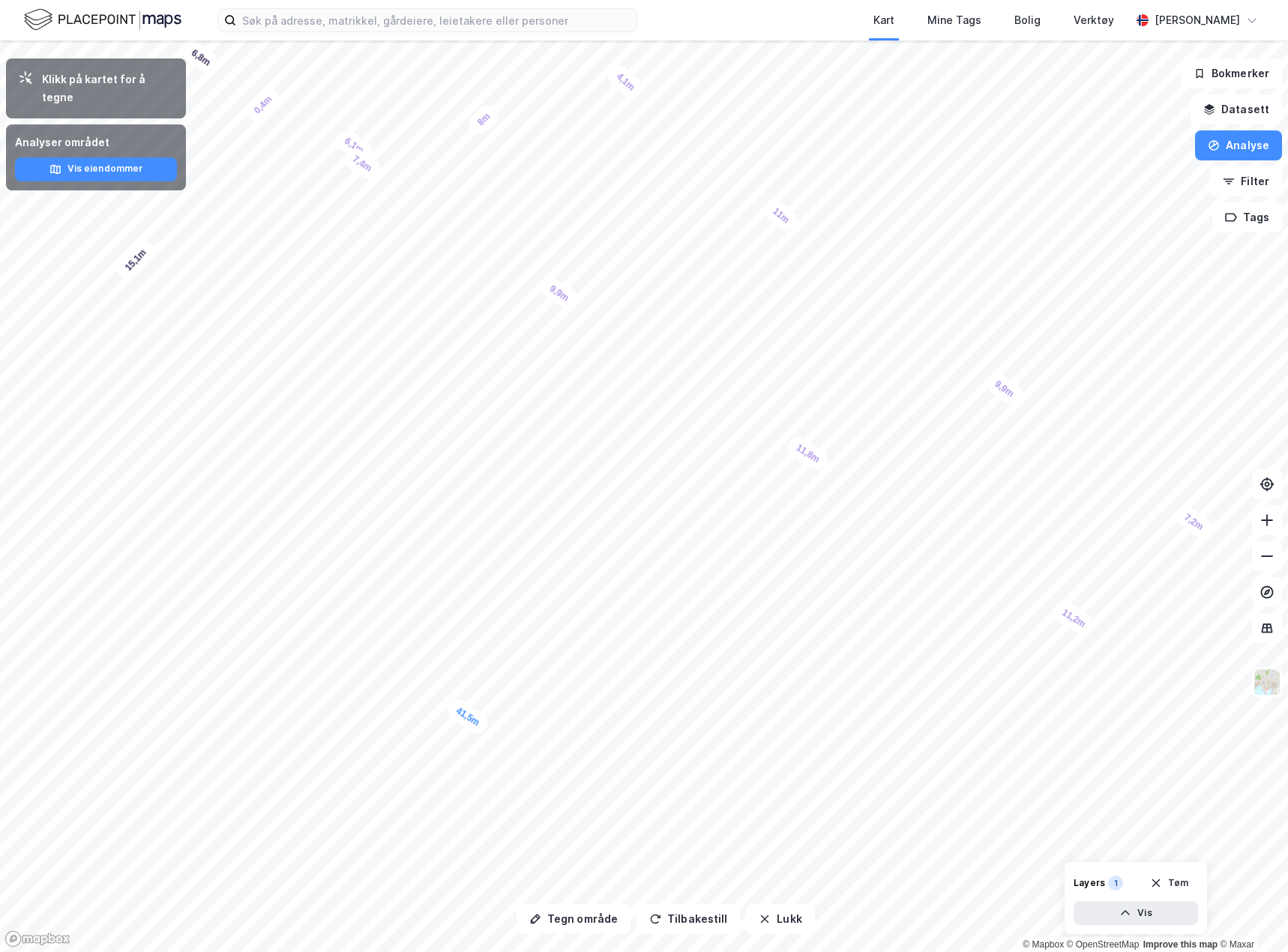
click at [1287, 491] on html "Kart Mine Tags Bolig Verktøy [PERSON_NAME] Tegn område Tilbakestill Lukk Klikk …" at bounding box center [644, 476] width 1288 height 952
click at [564, 926] on button "Tegn område" at bounding box center [573, 919] width 114 height 30
click at [1024, 951] on html "Kart Mine Tags Bolig Verktøy [PERSON_NAME] Tegn område Tilbakestill Lukk Klikk …" at bounding box center [644, 476] width 1288 height 952
click at [1287, 566] on html "Kart Mine Tags Bolig Verktøy [PERSON_NAME] Tegn område Tilbakestill Lukk Klikk …" at bounding box center [644, 476] width 1288 height 952
click at [1287, 502] on html "Kart Mine Tags Bolig Verktøy [PERSON_NAME] Hagen Tegn område Tilbakestill Lukk …" at bounding box center [644, 476] width 1288 height 952
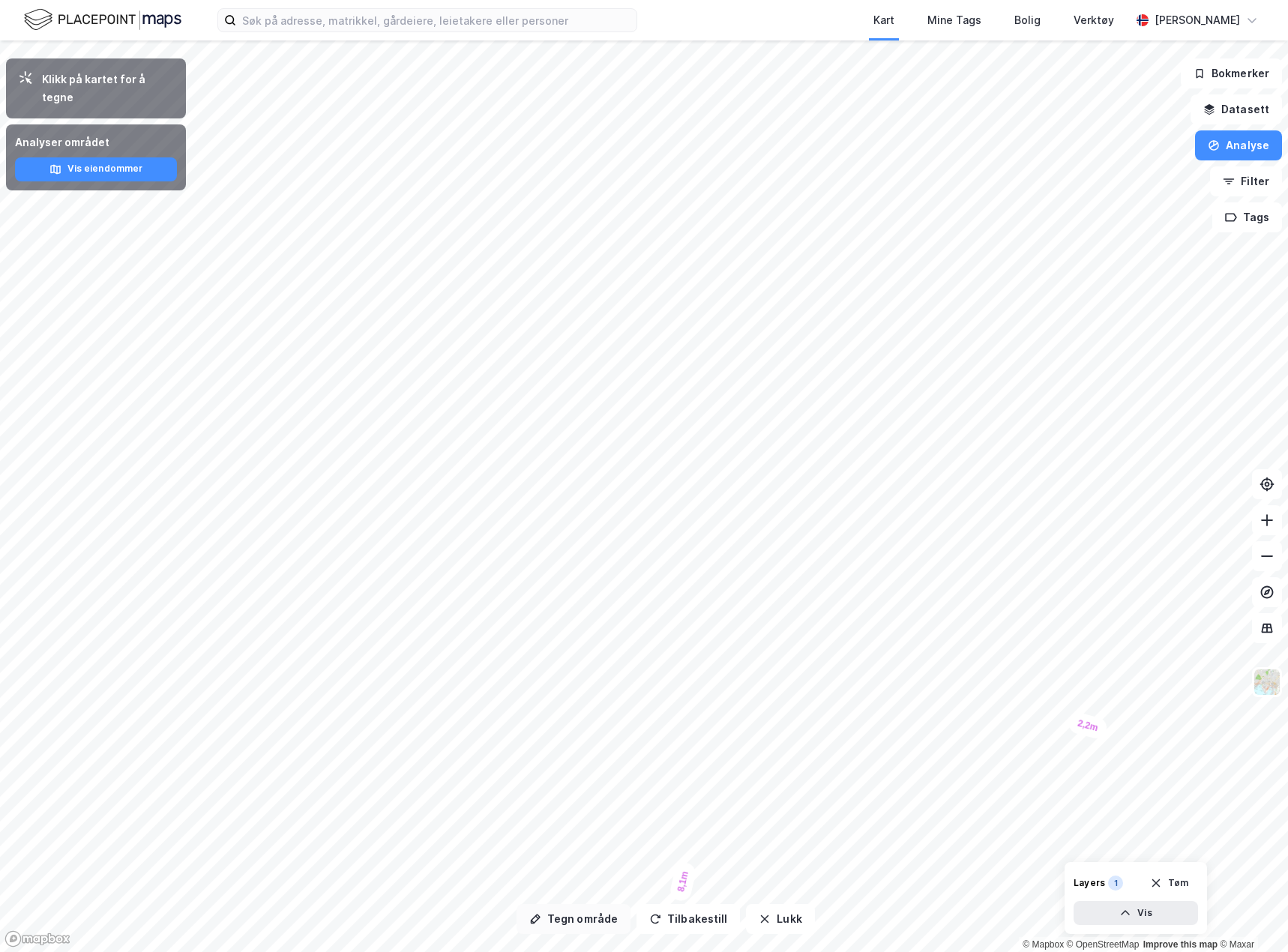
click at [557, 926] on button "Tegn område" at bounding box center [573, 919] width 114 height 30
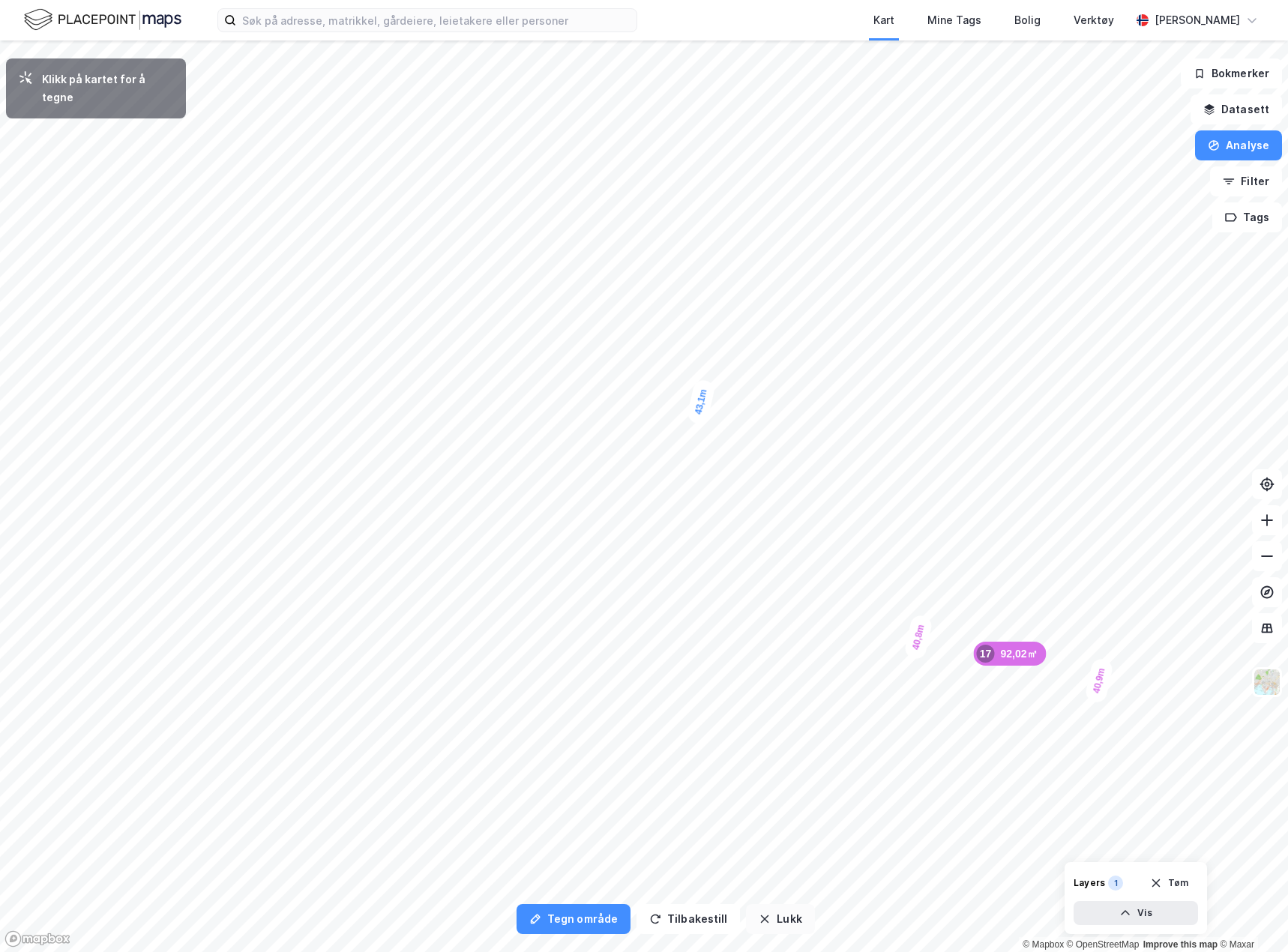
click at [800, 906] on div "Tegn område Tilbakestill Lukk Klikk på kartet for å tegne 7 730㎡ 1 2 792,36㎡ 2 …" at bounding box center [644, 495] width 1288 height 911
click at [638, 951] on html "Kart Mine Tags Bolig Verktøy Teodor Dalseng Hagen Tegn område Tilbakestill Lukk…" at bounding box center [644, 476] width 1288 height 952
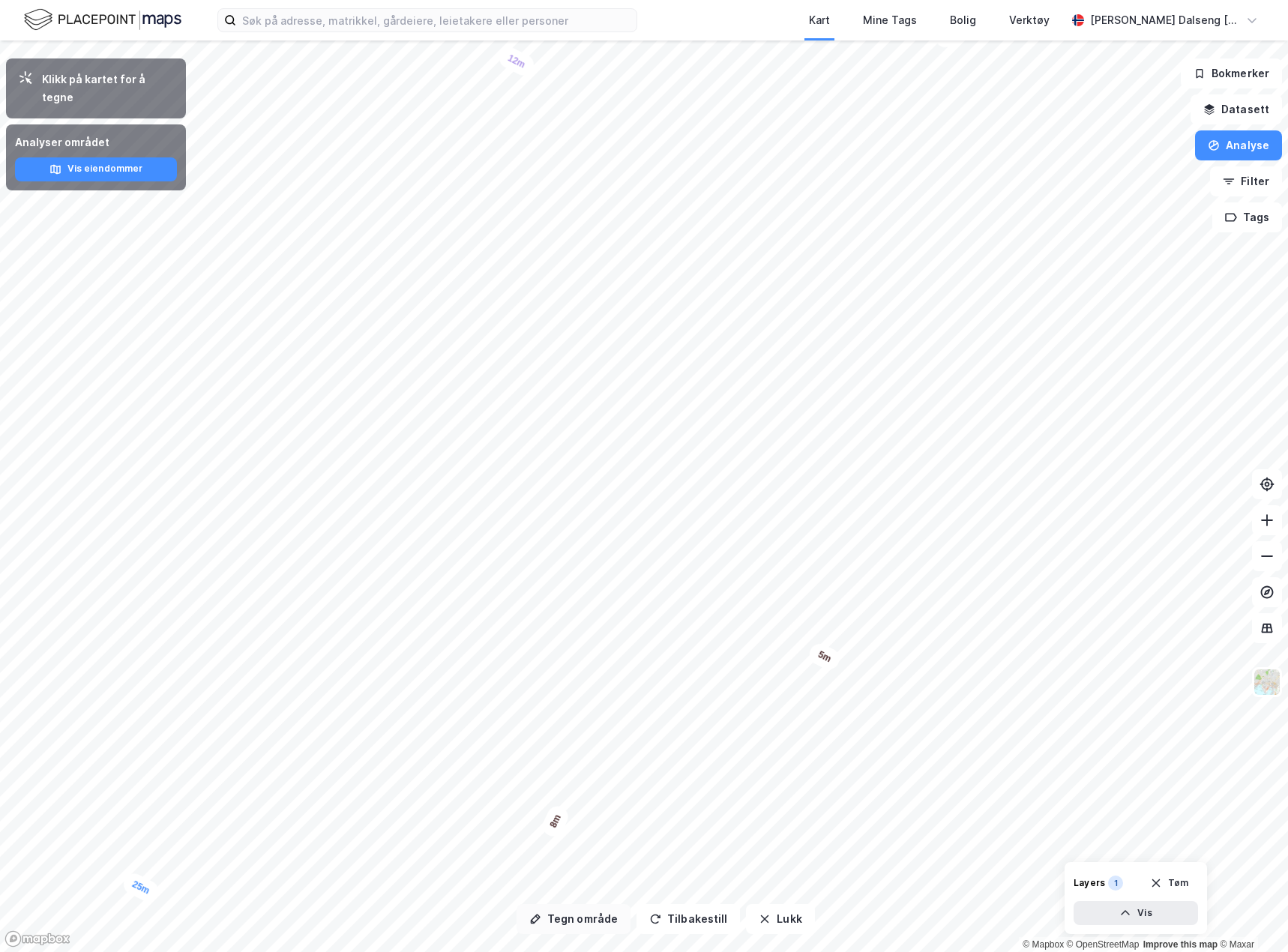
click at [590, 921] on button "Tegn område" at bounding box center [573, 919] width 114 height 30
click at [554, 922] on button "Tegn område" at bounding box center [573, 919] width 114 height 30
click at [590, 916] on button "Tegn område" at bounding box center [573, 919] width 114 height 30
click at [561, 918] on button "Tegn område" at bounding box center [573, 919] width 114 height 30
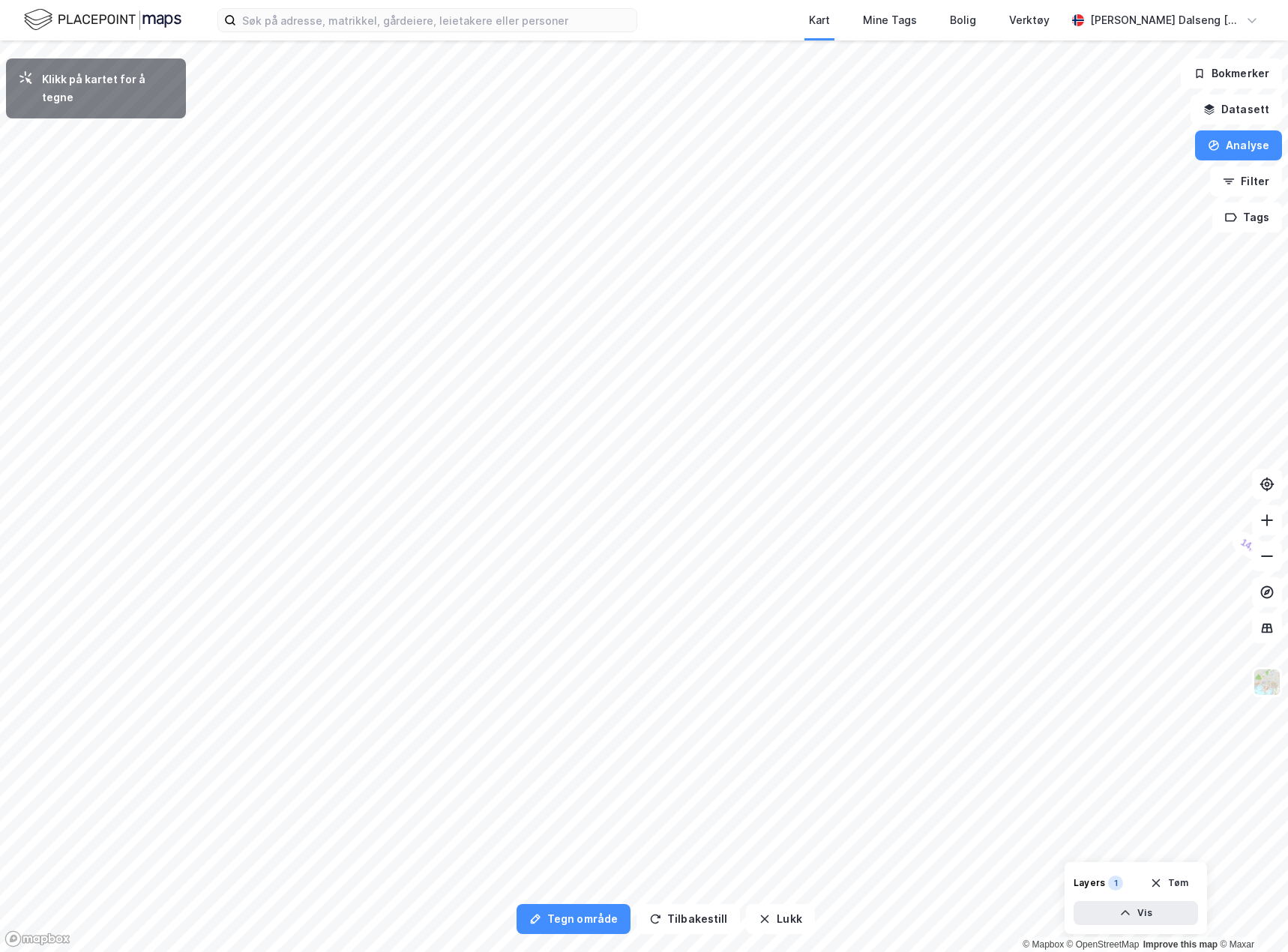
click at [1287, 675] on html "Kart Mine Tags Bolig Verktøy Teodor Dalseng Hagen Tegn område Tilbakestill Lukk…" at bounding box center [644, 476] width 1288 height 952
click at [1287, 822] on html "Kart Mine Tags Bolig Verktøy Teodor Dalseng Hagen Tegn område Tilbakestill Lukk…" at bounding box center [644, 476] width 1288 height 952
click at [248, 20] on div "Kart Mine Tags Bolig Verktøy Teodor Dalseng Hagen Tegn område Tilbakestill Lukk…" at bounding box center [644, 476] width 1288 height 952
click at [1287, 610] on html "Kart Mine Tags Bolig Verktøy Teodor Dalseng Hagen Tegn område Tilbakestill Lukk…" at bounding box center [644, 476] width 1288 height 952
click at [789, 188] on div "0,4m" at bounding box center [800, 175] width 42 height 42
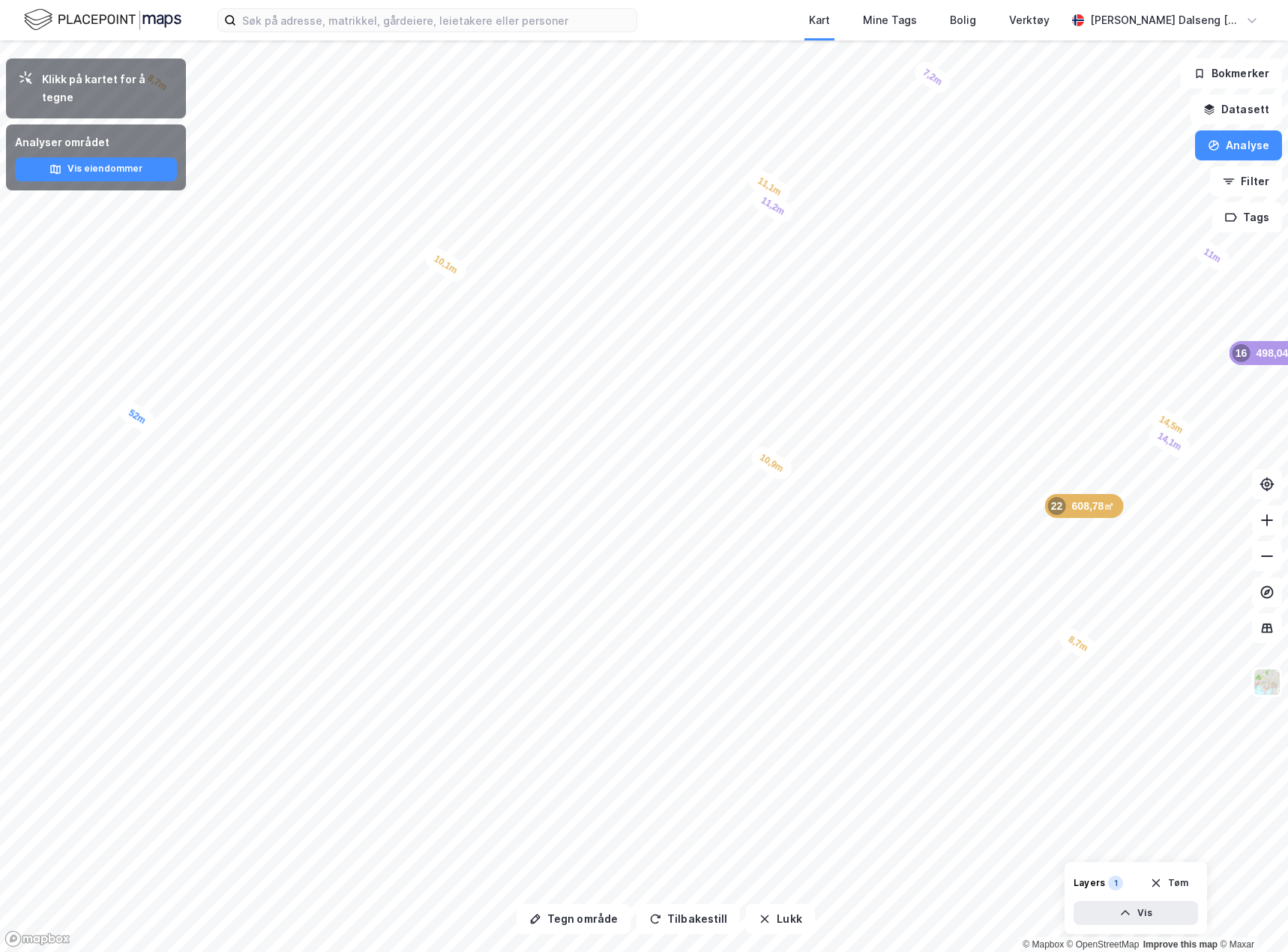
click at [1183, 869] on div "Tegn område Tilbakestill Lukk Klikk på kartet for å tegne Analyser området Vis …" at bounding box center [644, 495] width 1288 height 911
click at [558, 917] on button "Tegn område" at bounding box center [573, 919] width 114 height 30
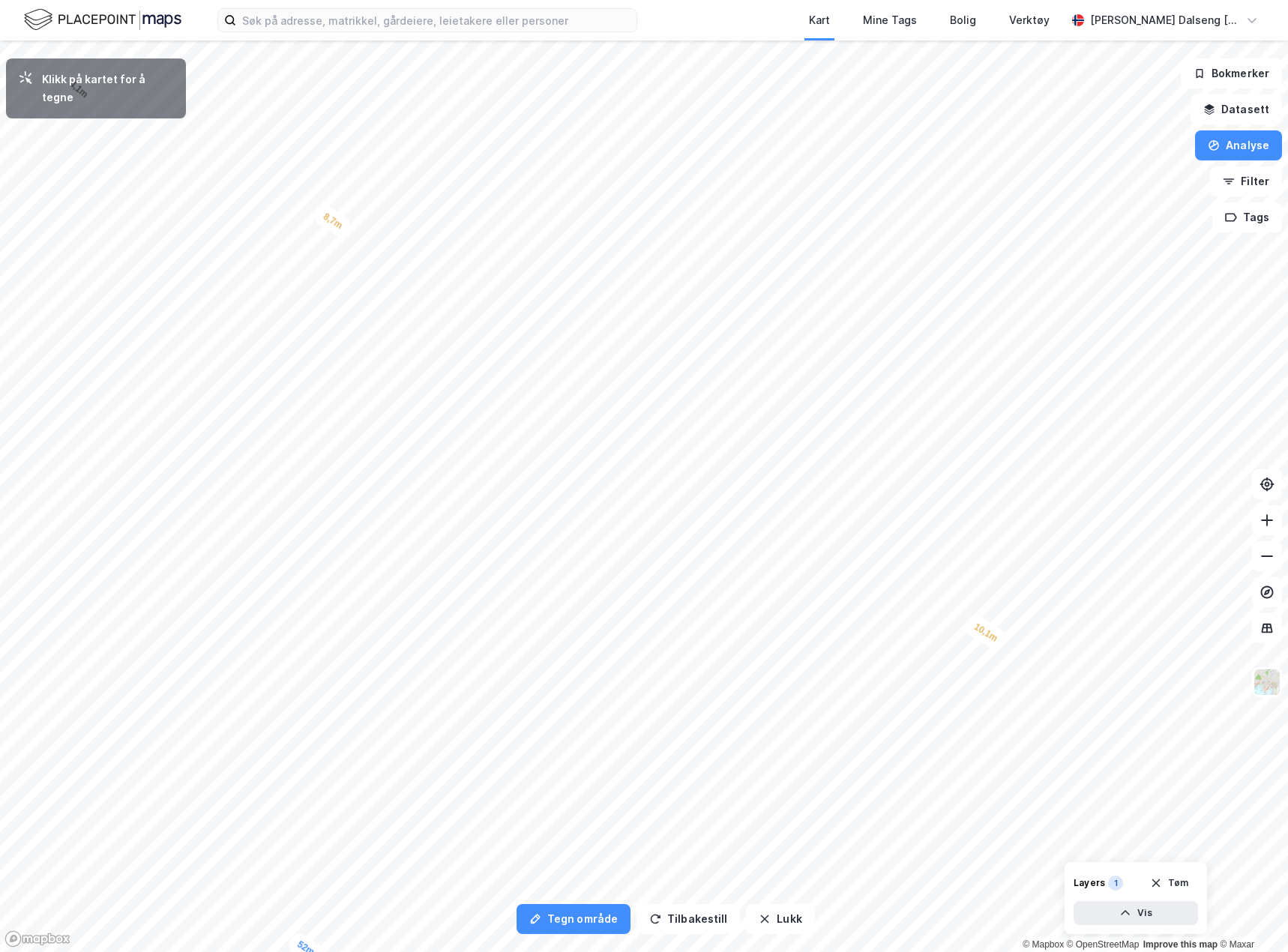
click at [56, 81] on div "Tegn område Tilbakestill Lukk Klikk på kartet for å tegne 7 730㎡ 1 2 792,36㎡ 2 …" at bounding box center [644, 495] width 1288 height 911
click at [1084, 920] on div "Tegn område Tilbakestill Lukk Klikk på kartet for å tegne 7 730㎡ 1 2 792,36㎡ 2 …" at bounding box center [644, 495] width 1288 height 911
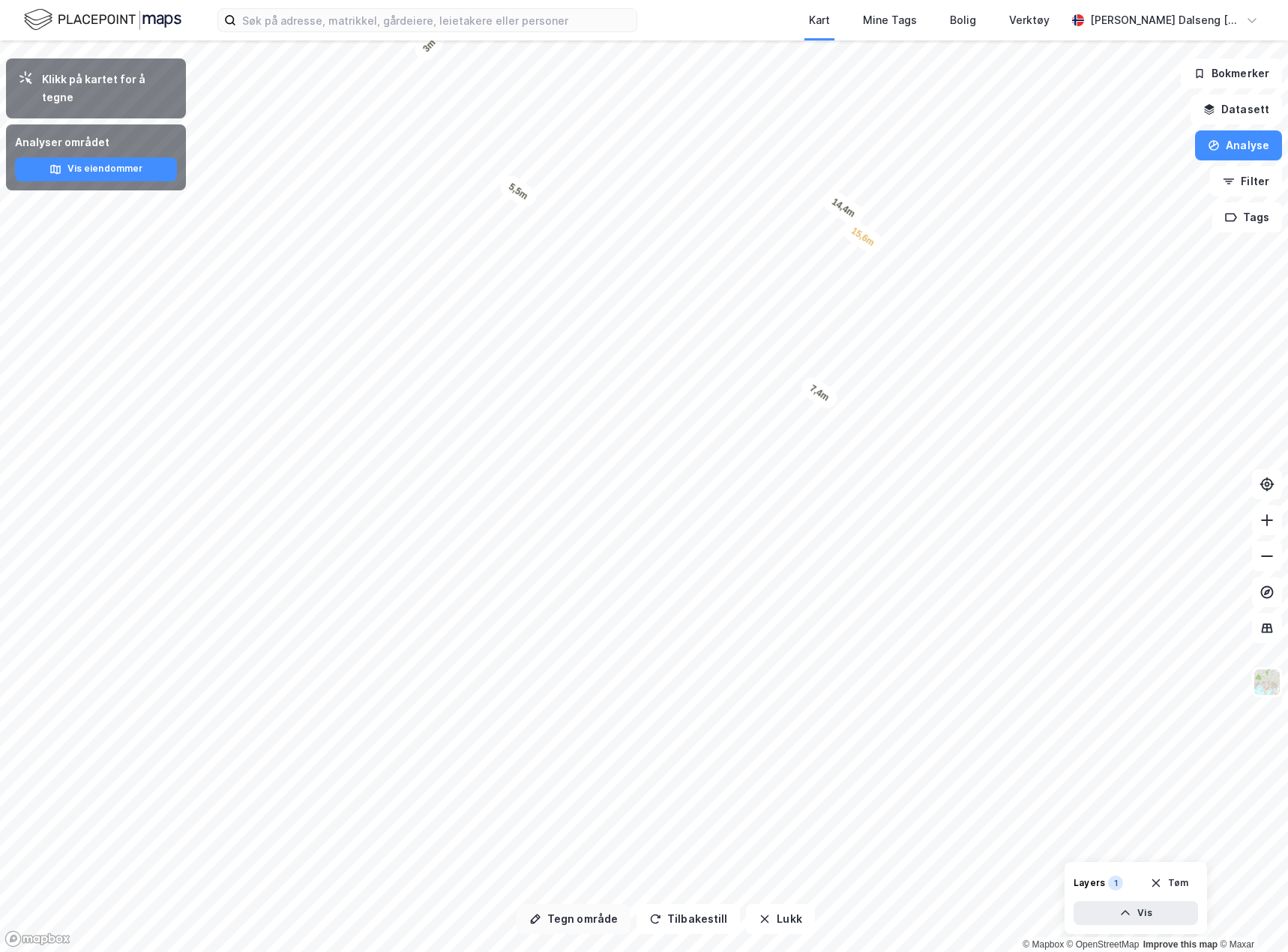
click at [594, 926] on button "Tegn område" at bounding box center [573, 919] width 114 height 30
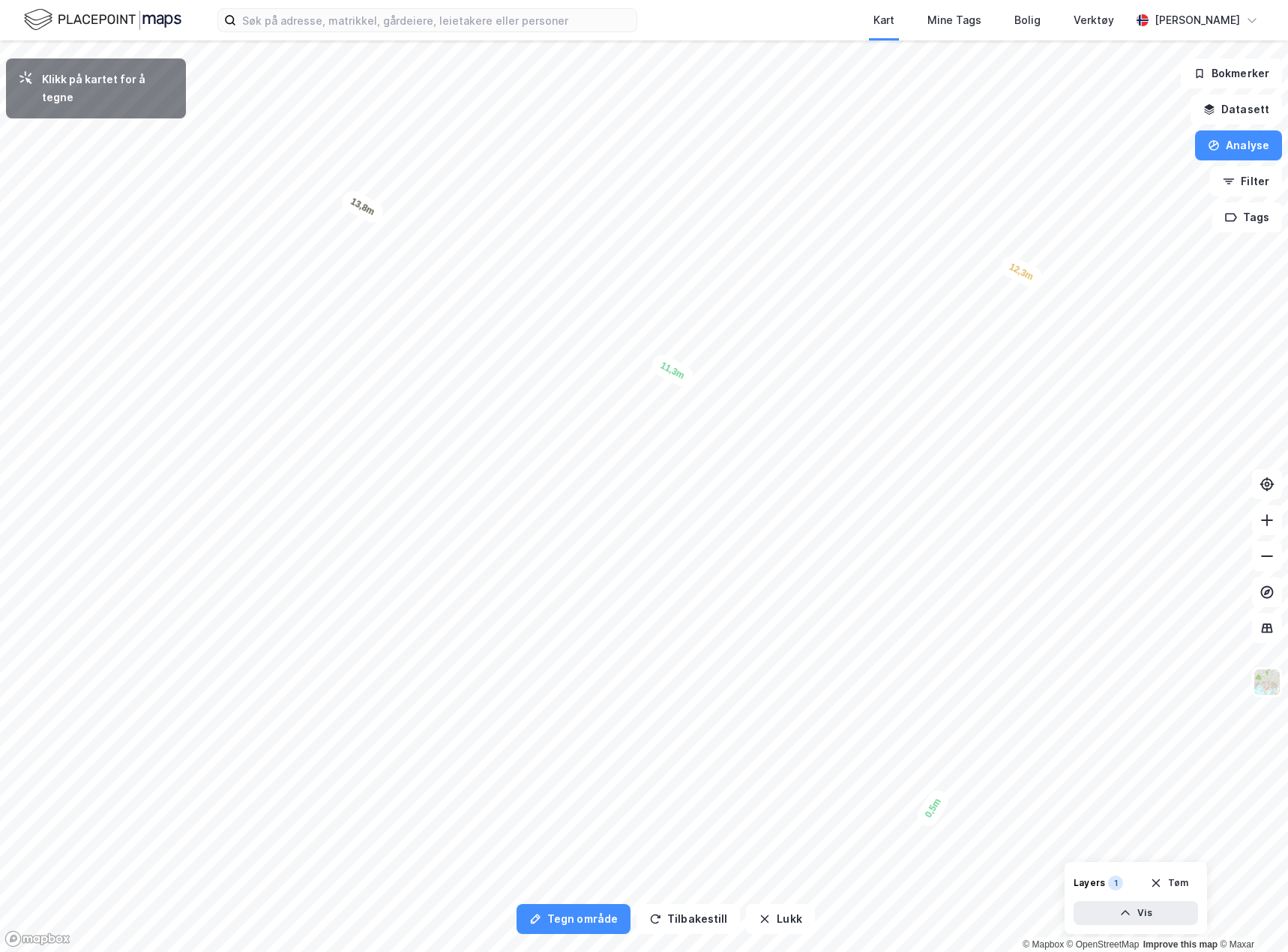
click at [1075, 883] on div "Tegn område Tilbakestill Lukk Klikk på kartet for å tegne 7 730㎡ 1 2 792,36㎡ 2 …" at bounding box center [644, 495] width 1288 height 911
click at [1287, 943] on html "Kart Mine Tags Bolig Verktøy Teodor Dalseng Hagen Tegn område Tilbakestill Lukk…" at bounding box center [644, 476] width 1288 height 952
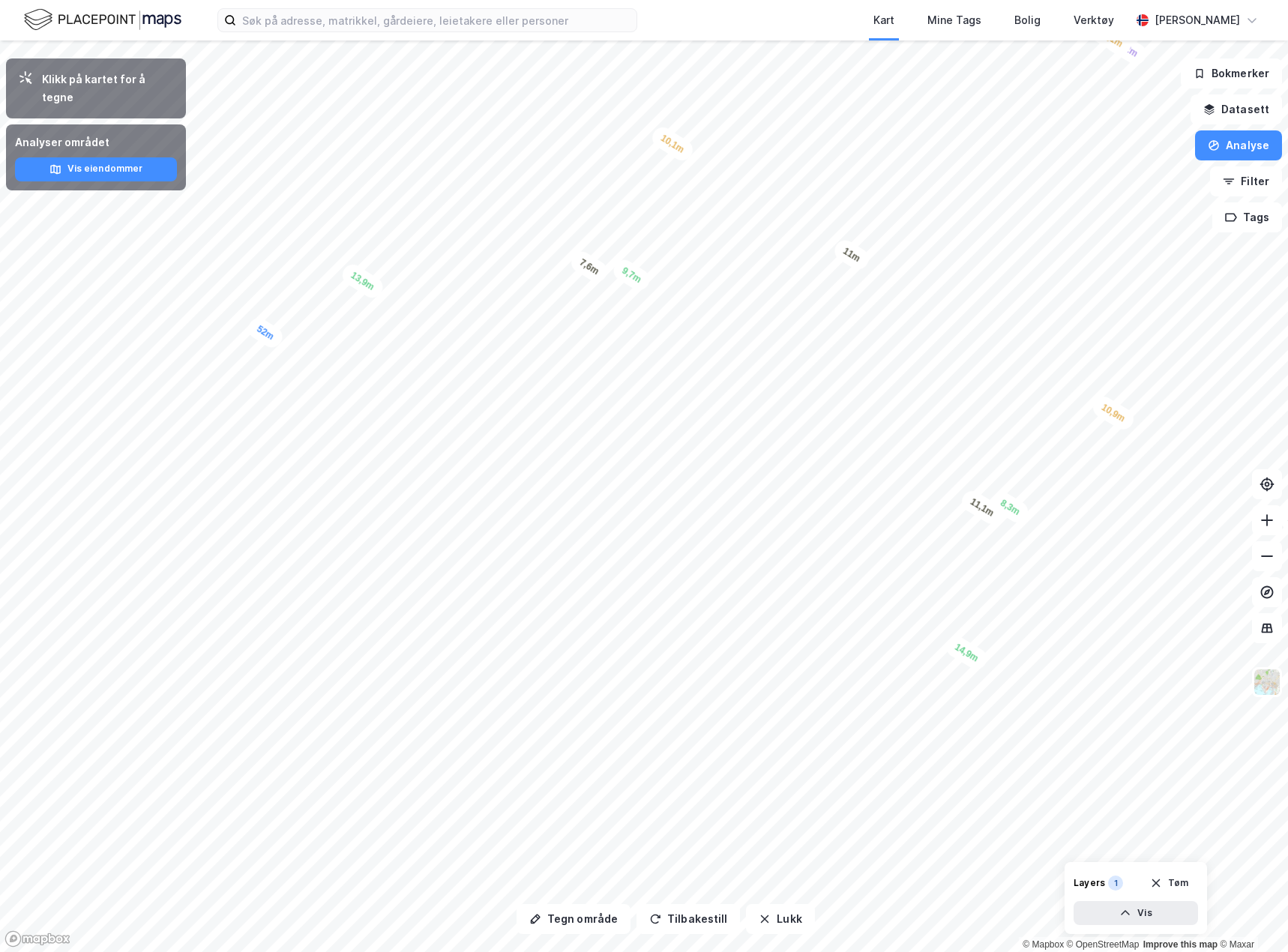
click at [0, 0] on html "Kart Mine Tags Bolig Verktøy [PERSON_NAME] Tegn område Tilbakestill Lukk Klikk …" at bounding box center [644, 476] width 1288 height 952
click at [1287, 832] on html "Kart Mine Tags Bolig Verktøy [PERSON_NAME] Tegn område Tilbakestill Lukk Klikk …" at bounding box center [644, 476] width 1288 height 952
click at [570, 914] on button "Tegn område" at bounding box center [573, 919] width 114 height 30
click at [1287, 691] on html "Kart Mine Tags Bolig Verktøy Teodor Dalseng Hagen Tegn område Tilbakestill Lukk…" at bounding box center [644, 476] width 1288 height 952
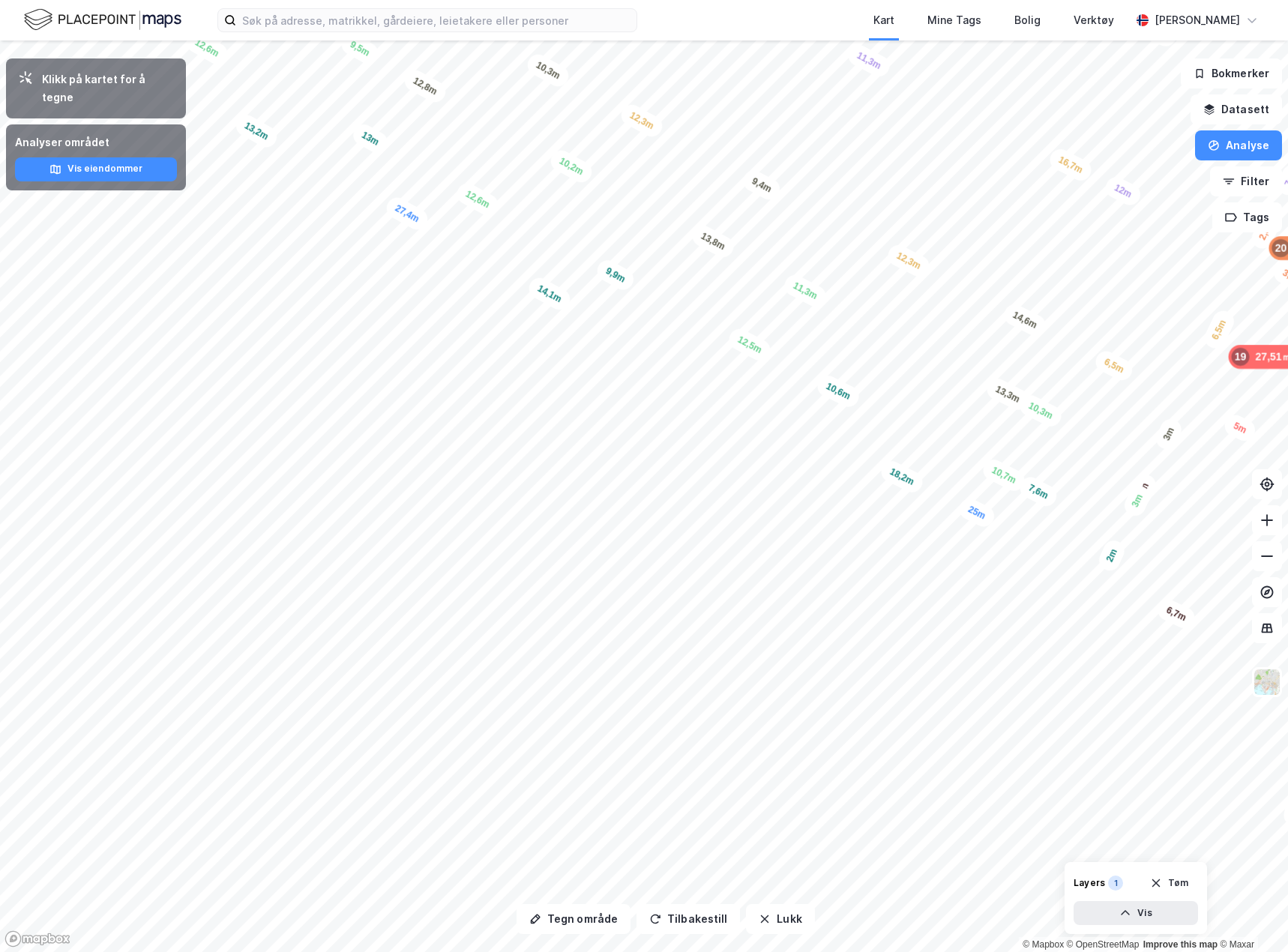
click at [1287, 486] on html "Kart Mine Tags Bolig Verktøy [PERSON_NAME] Tegn område Tilbakestill Lukk Klikk …" at bounding box center [644, 476] width 1288 height 952
